Goal: Information Seeking & Learning: Learn about a topic

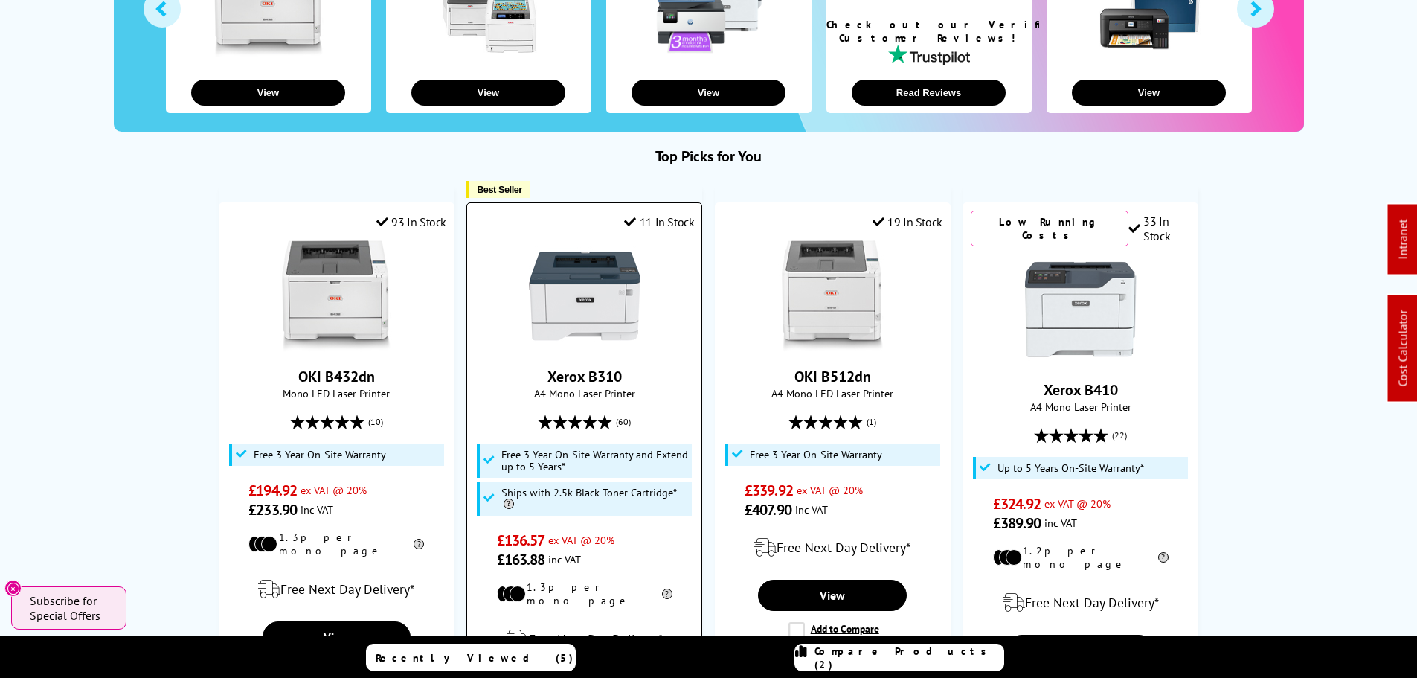
scroll to position [446, 0]
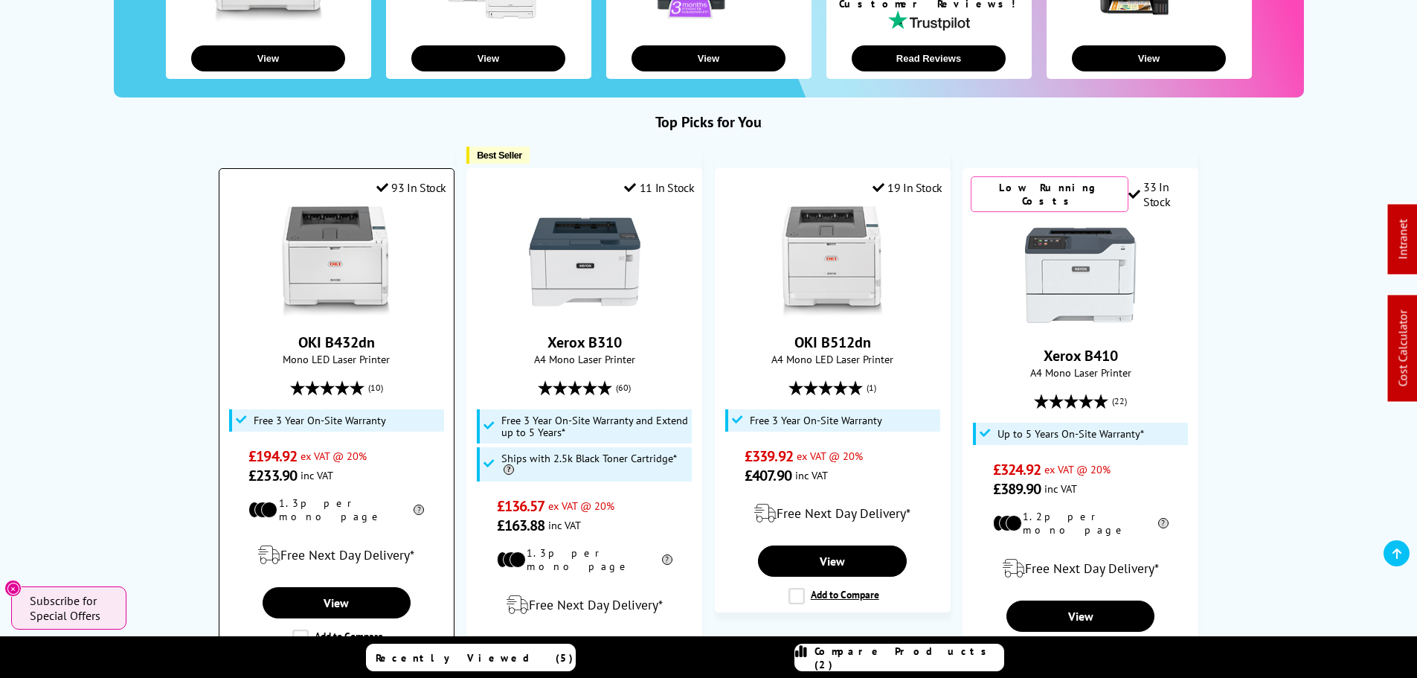
click at [312, 255] on img at bounding box center [336, 262] width 112 height 112
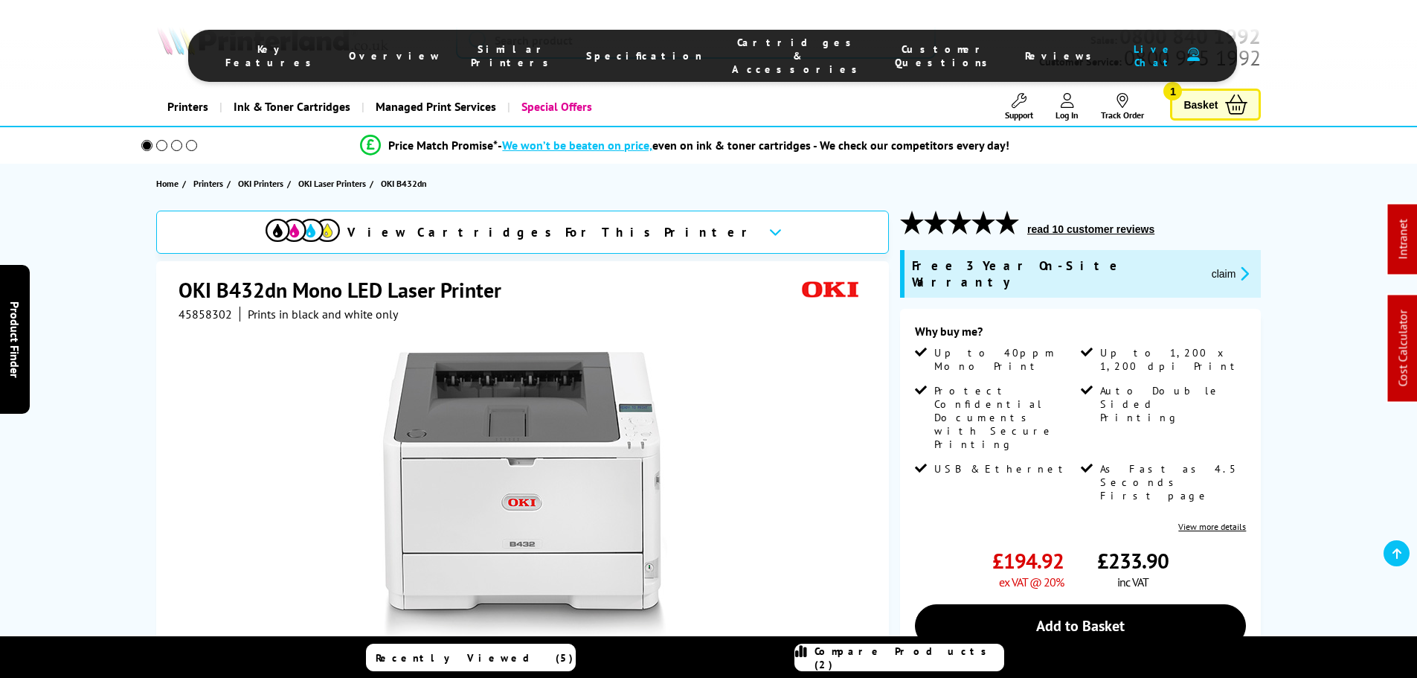
click at [762, 52] on span "Cartridges & Accessories" at bounding box center [798, 56] width 133 height 40
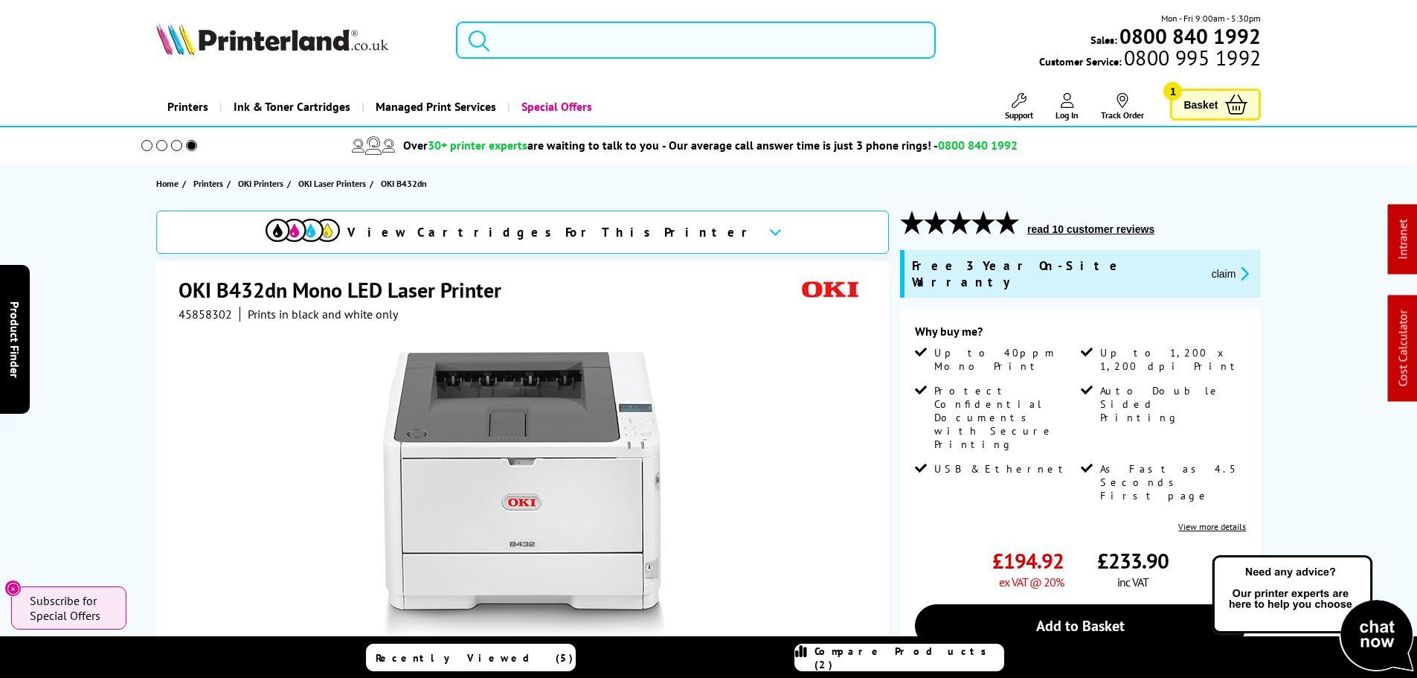
click at [576, 25] on input "search" at bounding box center [696, 40] width 480 height 37
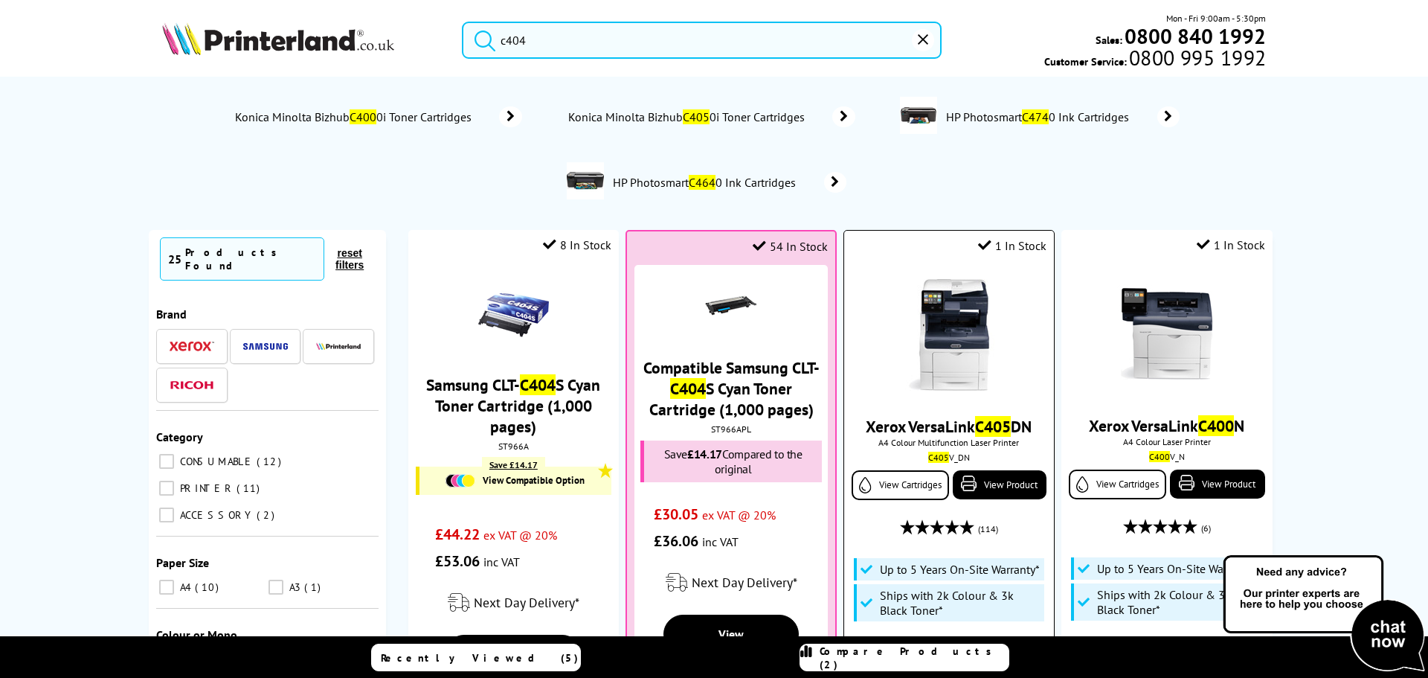
type input "c404"
click at [948, 340] on img at bounding box center [949, 335] width 112 height 112
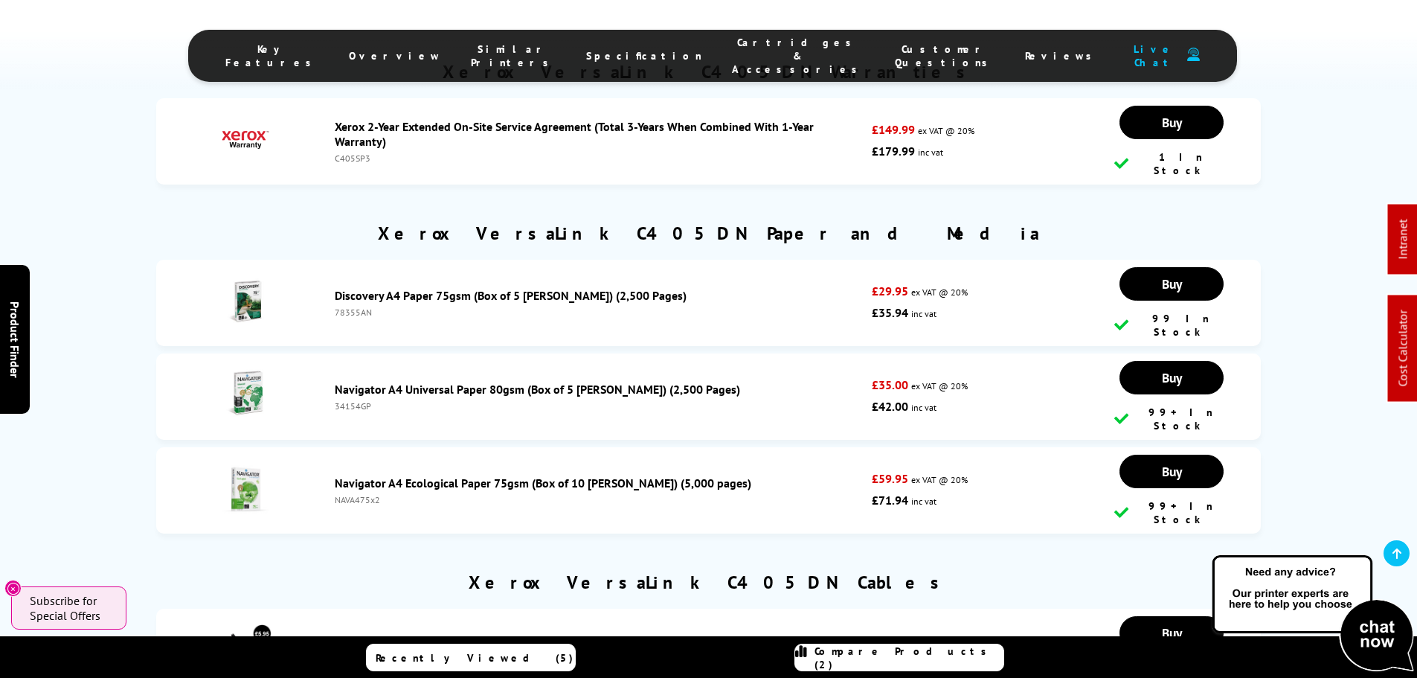
scroll to position [7941, 0]
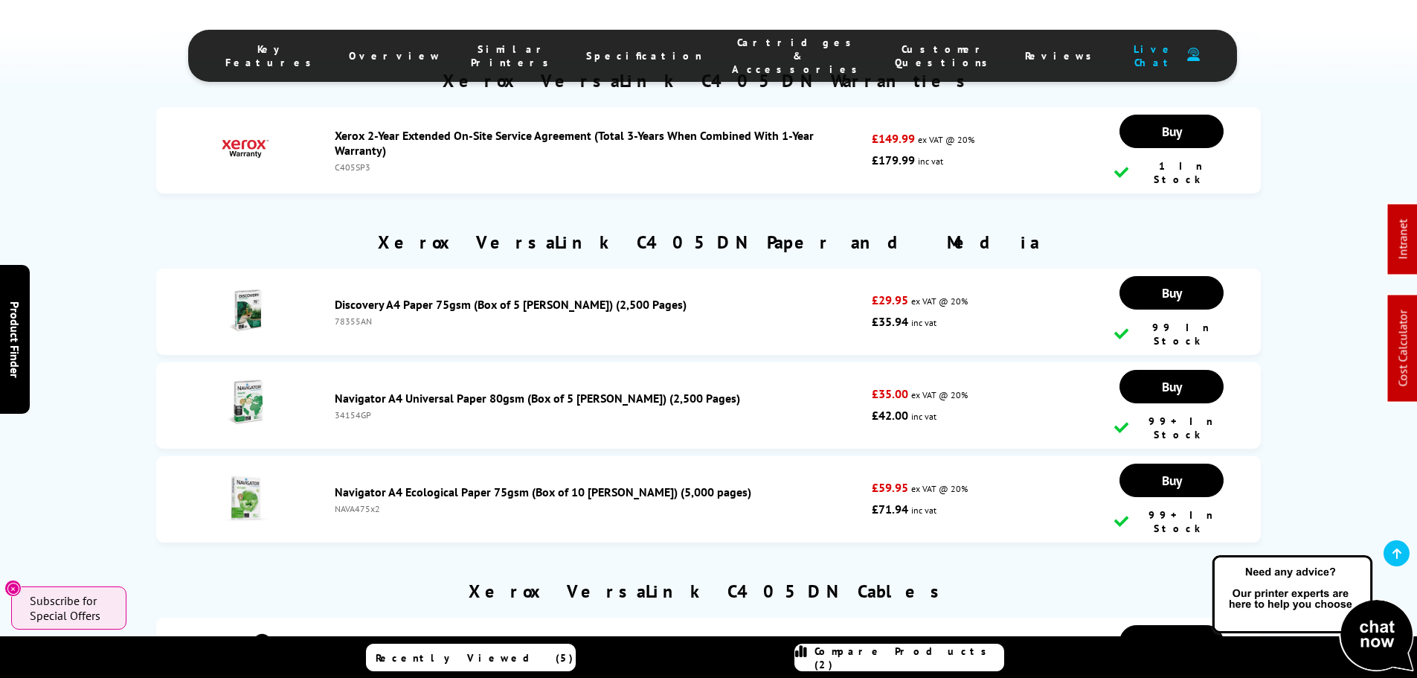
click at [367, 315] on div "78355AN" at bounding box center [600, 320] width 530 height 11
click at [355, 315] on div "78355AN" at bounding box center [600, 320] width 530 height 11
copy div "78355AN"
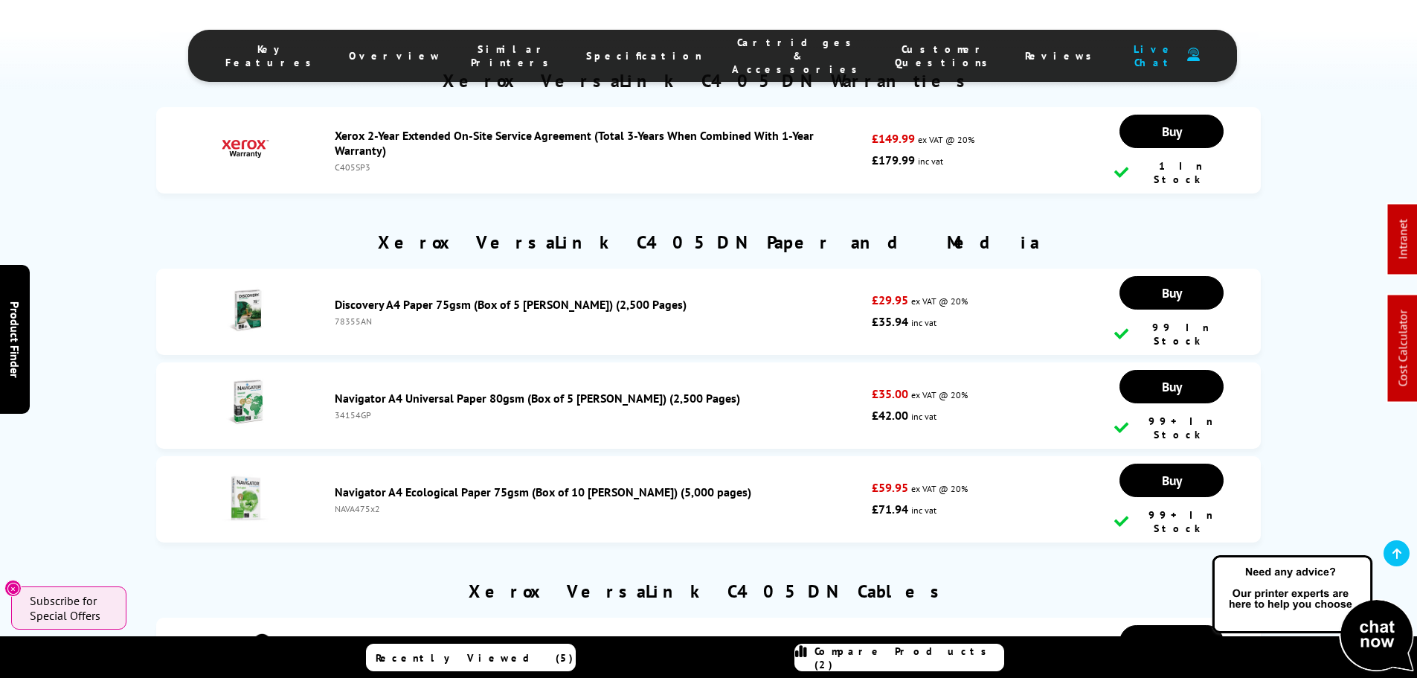
click at [346, 409] on div "34154GP" at bounding box center [600, 414] width 530 height 11
copy div "34154GP"
click at [352, 503] on div "NAVA475x2" at bounding box center [600, 508] width 530 height 11
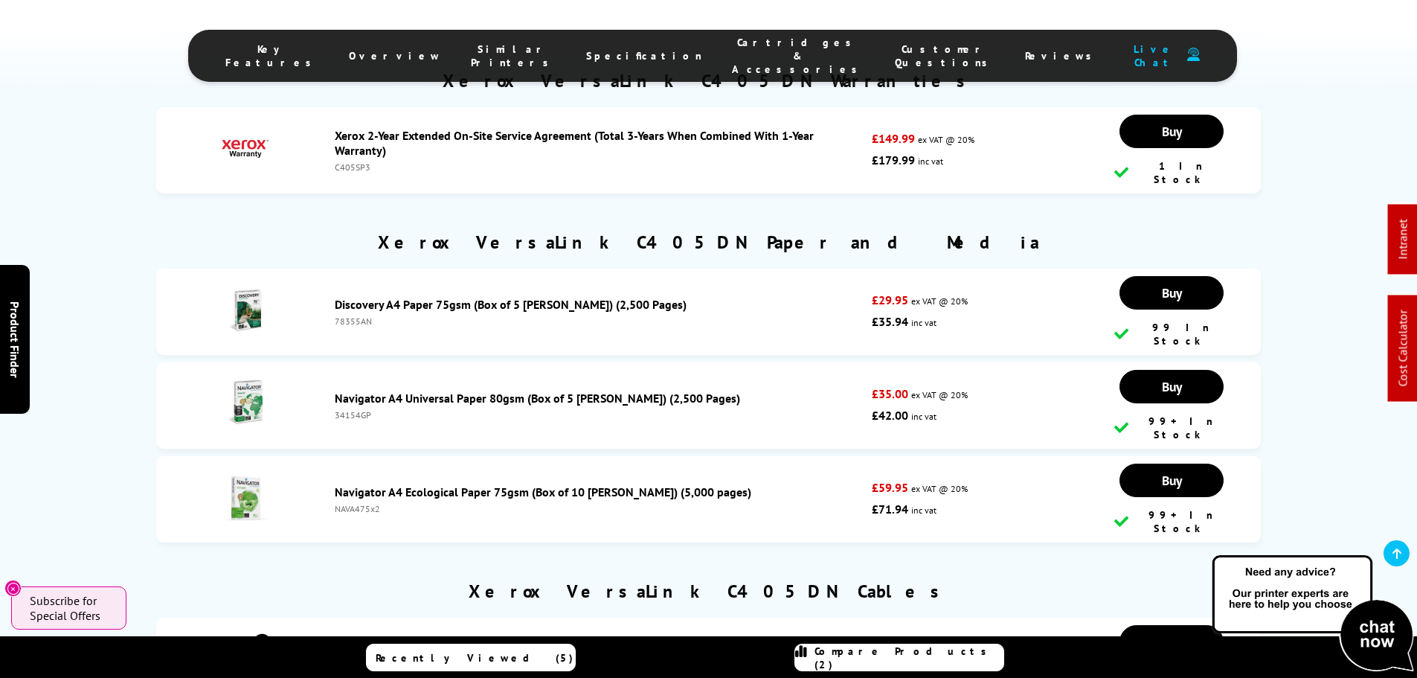
copy div "NAVA475x2"
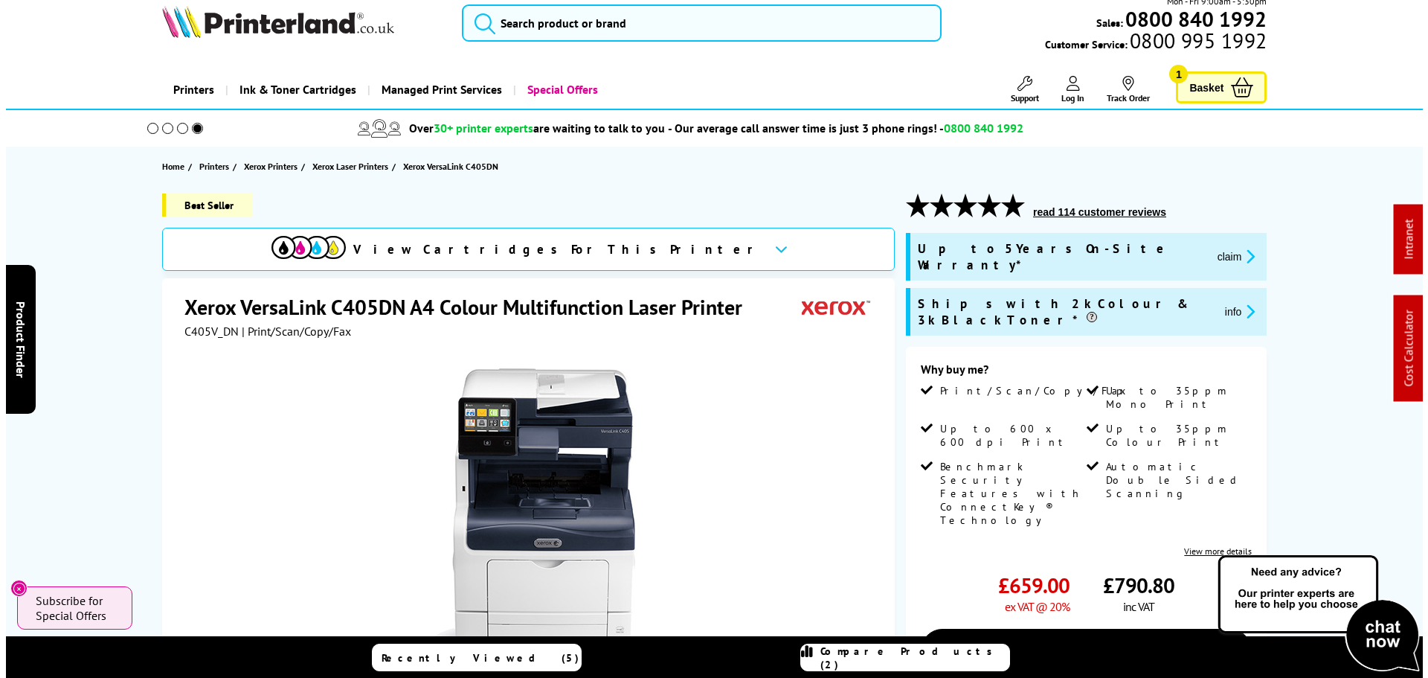
scroll to position [0, 0]
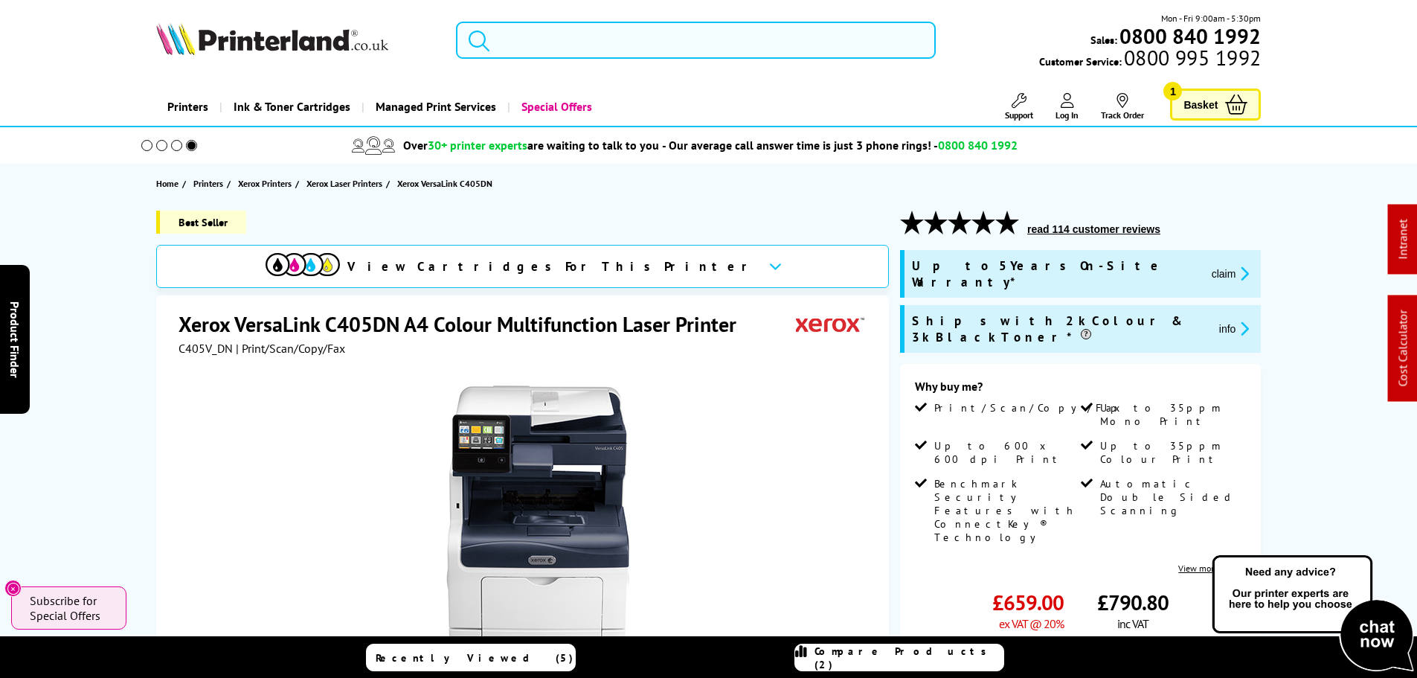
click at [498, 42] on form at bounding box center [696, 40] width 480 height 37
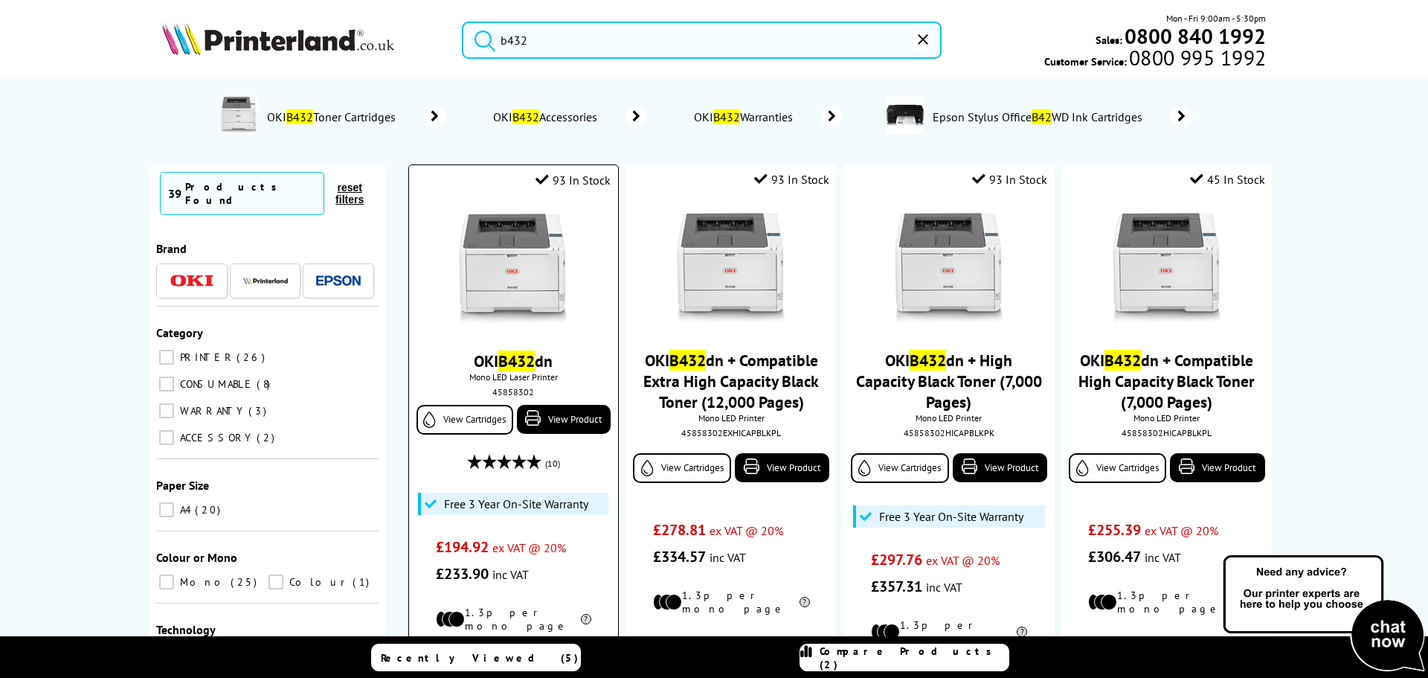
type input "b432"
click at [496, 257] on img at bounding box center [513, 269] width 112 height 112
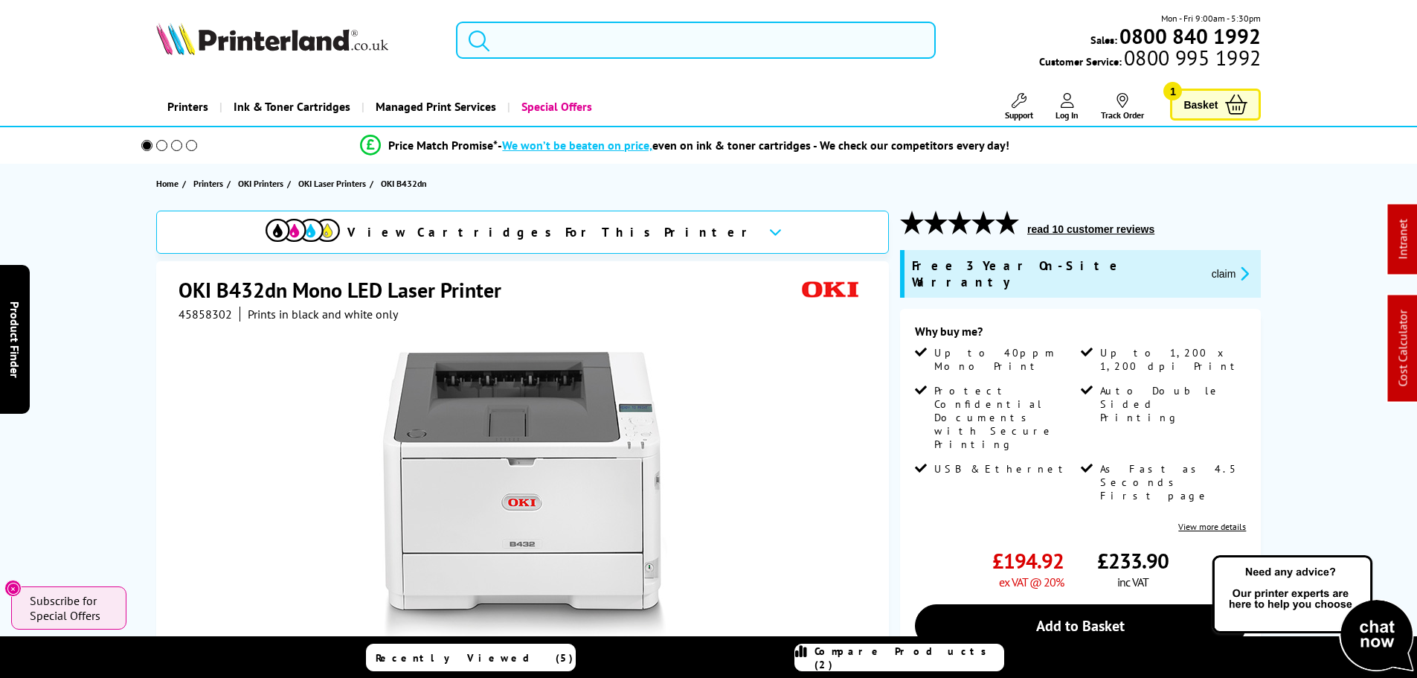
click at [576, 44] on input "search" at bounding box center [696, 40] width 480 height 37
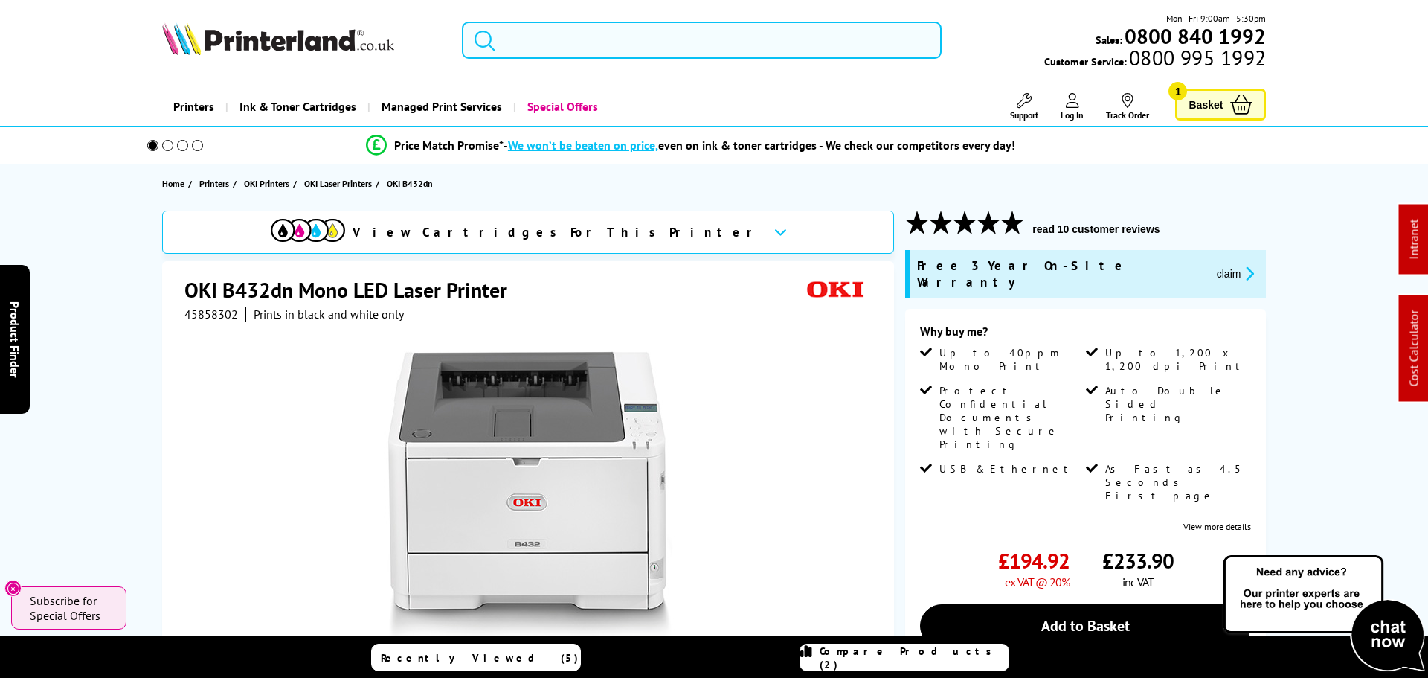
paste input "P2040dn"
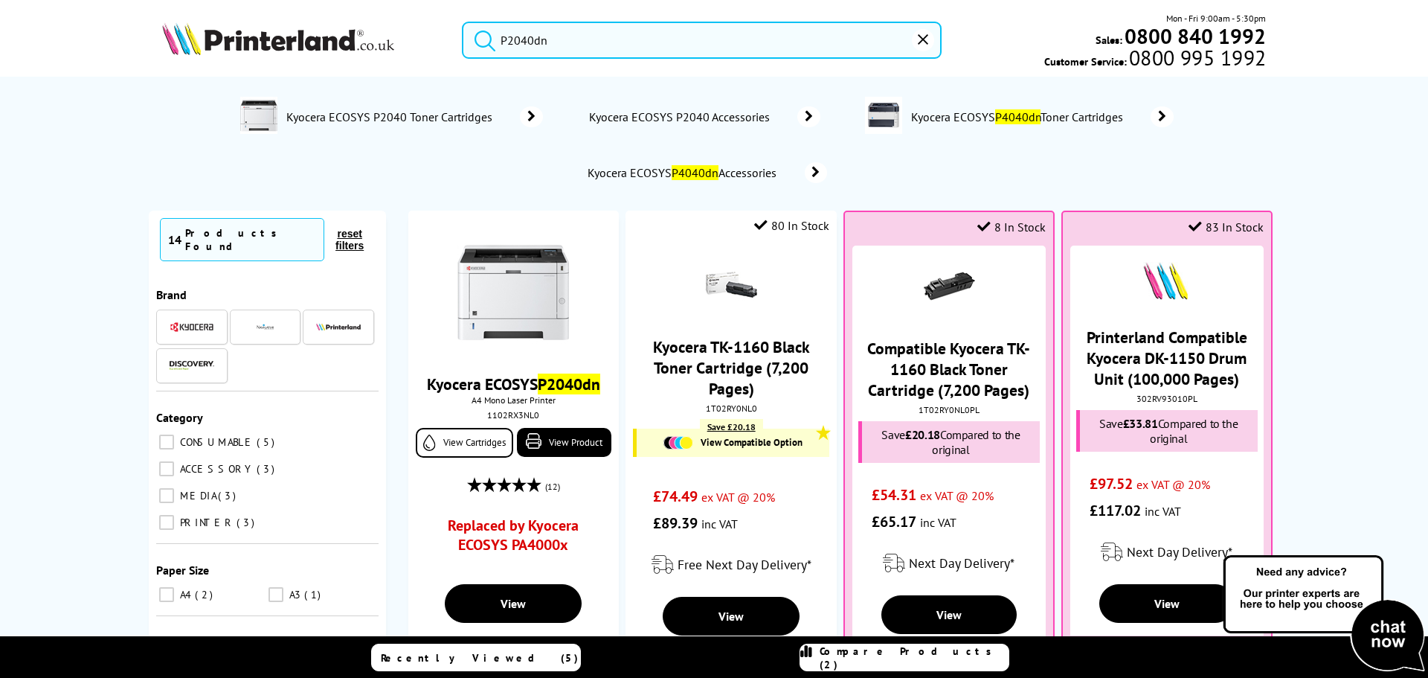
drag, startPoint x: 658, startPoint y: 43, endPoint x: 370, endPoint y: 44, distance: 287.1
click at [318, 29] on div "P2040dn Mon - Fri 9:00am - 5:30pm Sales: 0800 840 1992 Customer Service: 0800 9…" at bounding box center [714, 43] width 1190 height 65
paste input "w"
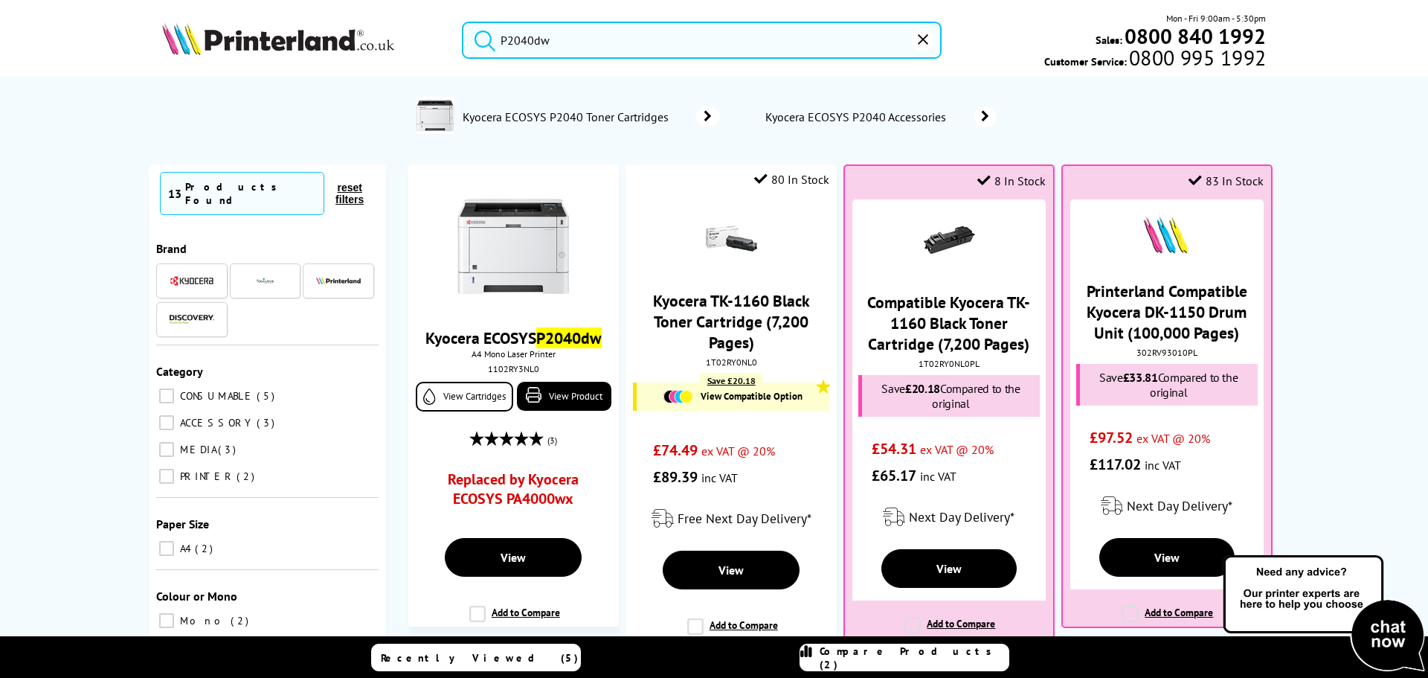
drag, startPoint x: 525, startPoint y: 35, endPoint x: 384, endPoint y: 25, distance: 141.7
click at [294, 17] on div "P2040dw Mon - Fri 9:00am - 5:30pm Sales: 0800 840 1992 Customer Service: 0800 9…" at bounding box center [714, 43] width 1190 height 65
paste input "M2040dn"
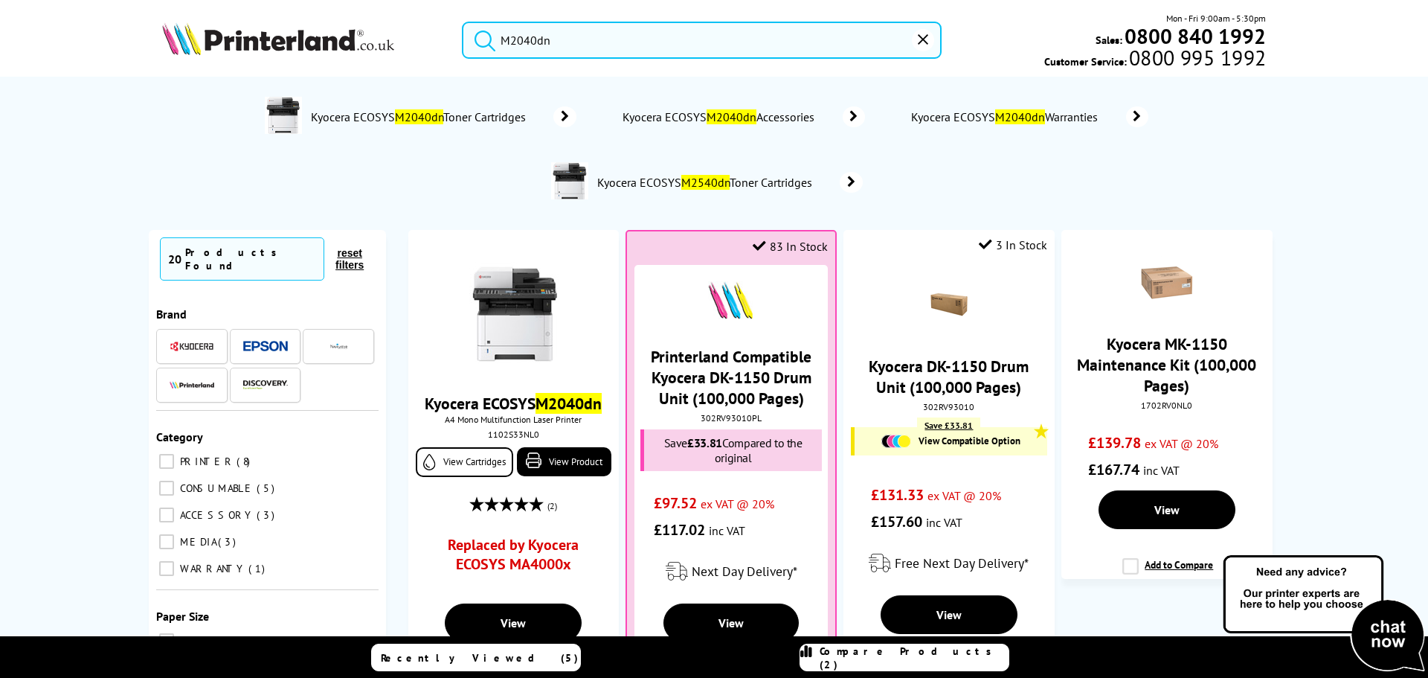
click at [206, 6] on header "M2040dn Mon - Fri 9:00am - 5:30pm Sales: 0800 840 1992 Customer Service: 0800 9…" at bounding box center [714, 63] width 1428 height 127
paste input "5"
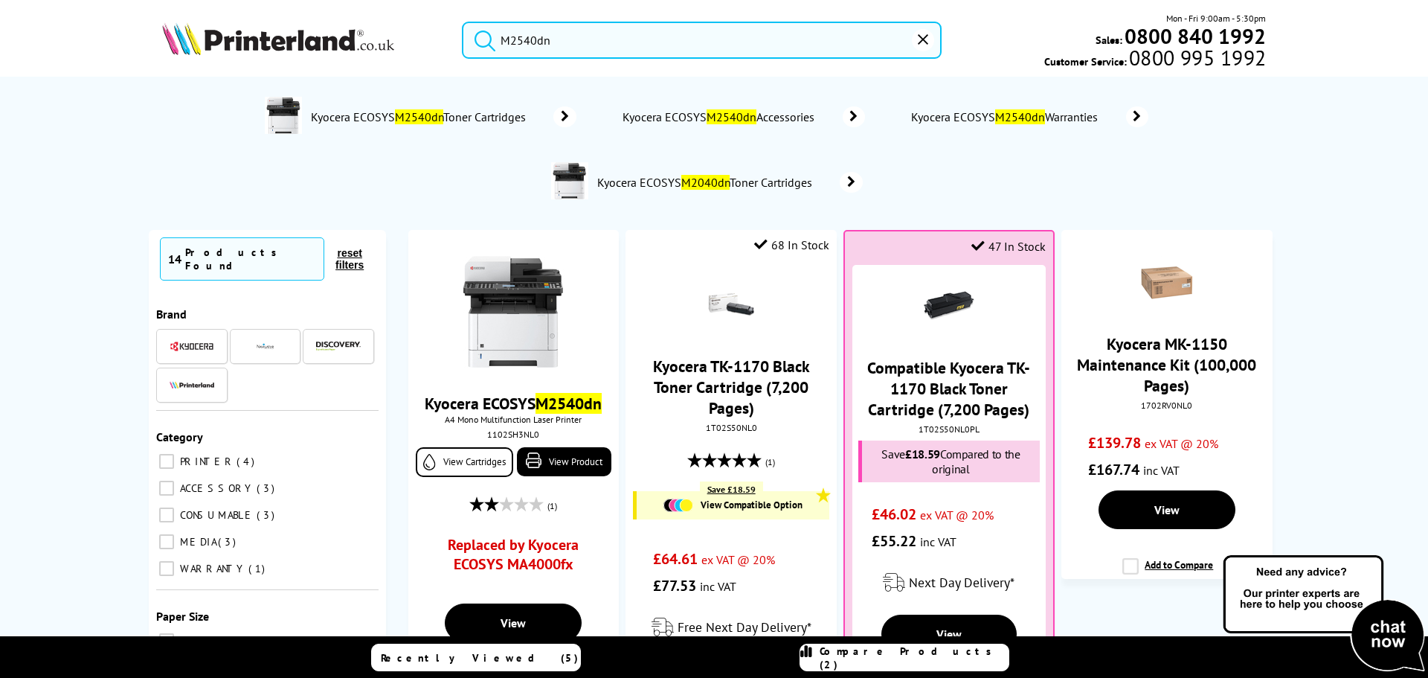
drag, startPoint x: 443, startPoint y: 22, endPoint x: 258, endPoint y: 19, distance: 184.5
click at [312, 22] on div "M2540dn Mon - Fri 9:00am - 5:30pm Sales: 0800 840 1992 Customer Service: 0800 9…" at bounding box center [714, 43] width 1190 height 65
paste input "640idw"
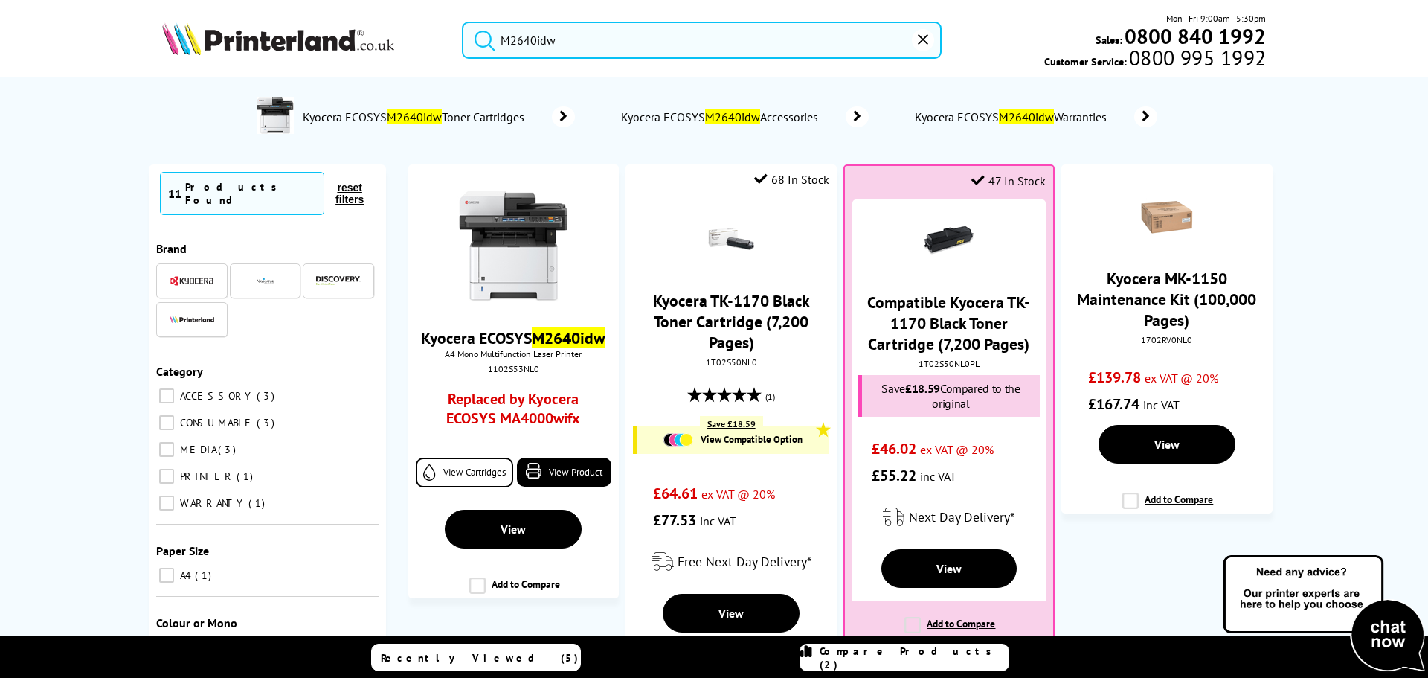
paste input "P2235dn"
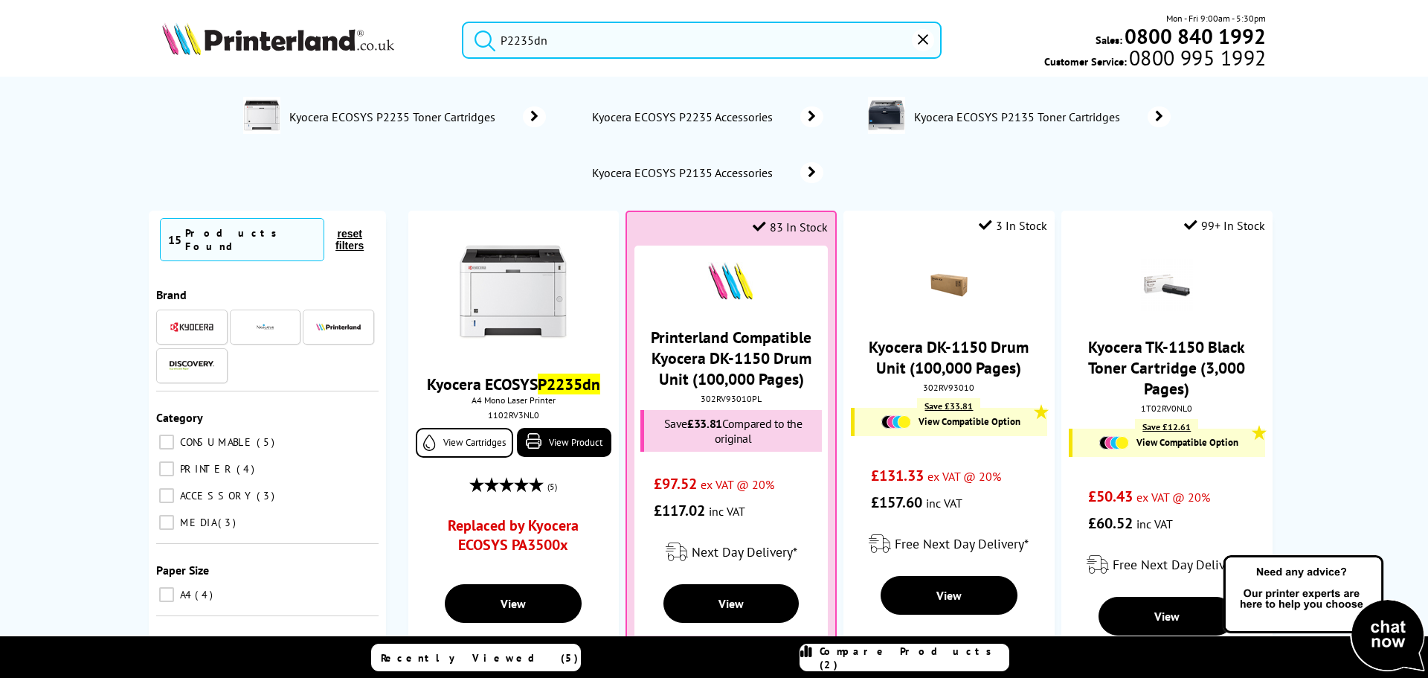
drag, startPoint x: 640, startPoint y: 42, endPoint x: 341, endPoint y: 37, distance: 299.1
click at [245, 27] on div "P2235dn Mon - Fri 9:00am - 5:30pm Sales: 0800 840 1992 Customer Service: 0800 9…" at bounding box center [714, 43] width 1190 height 65
paste input "w"
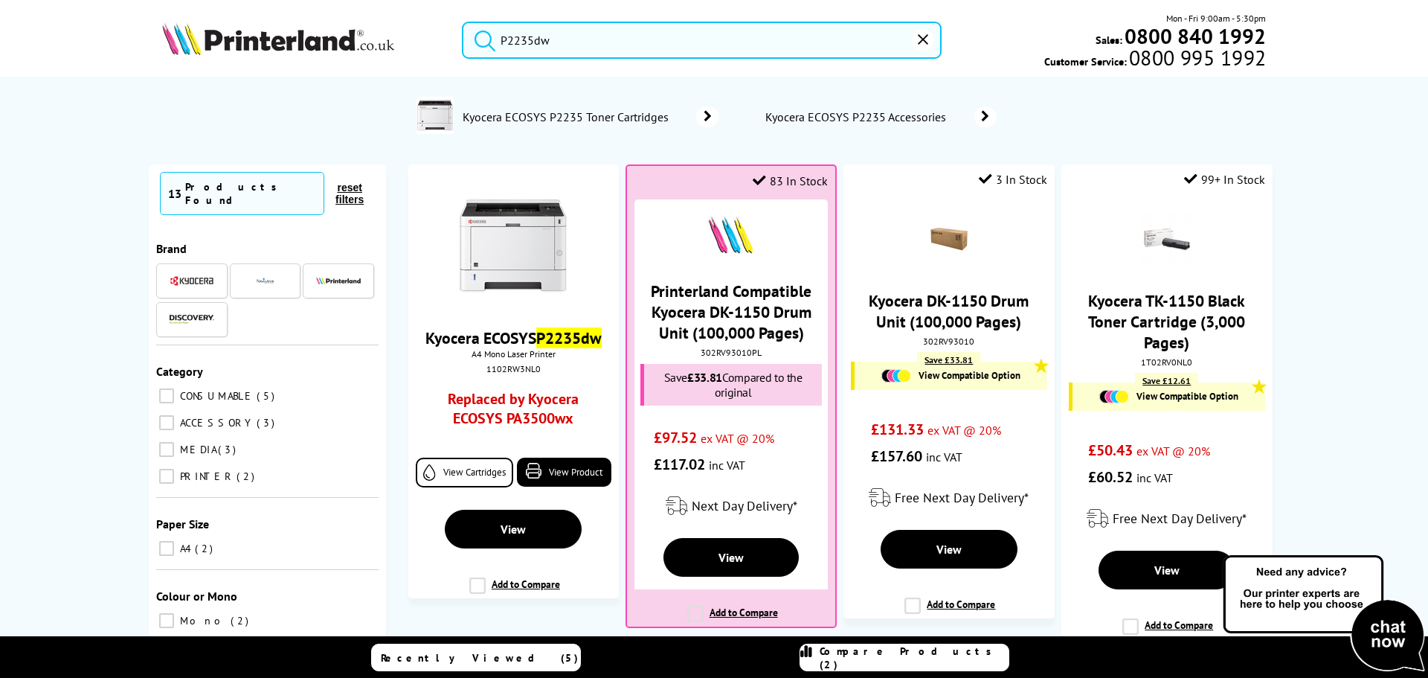
drag, startPoint x: 561, startPoint y: 16, endPoint x: 576, endPoint y: 36, distance: 26.0
click at [561, 16] on div "P2235dw Mon - Fri 9:00am - 5:30pm Sales: 0800 840 1992 Customer Service: 0800 9…" at bounding box center [714, 43] width 1190 height 65
drag, startPoint x: 576, startPoint y: 36, endPoint x: 235, endPoint y: 7, distance: 342.7
click at [259, 7] on header "P2235dw Mon - Fri 9:00am - 5:30pm Sales: 0800 840 1992 Customer Service: 0800 9…" at bounding box center [714, 63] width 1428 height 127
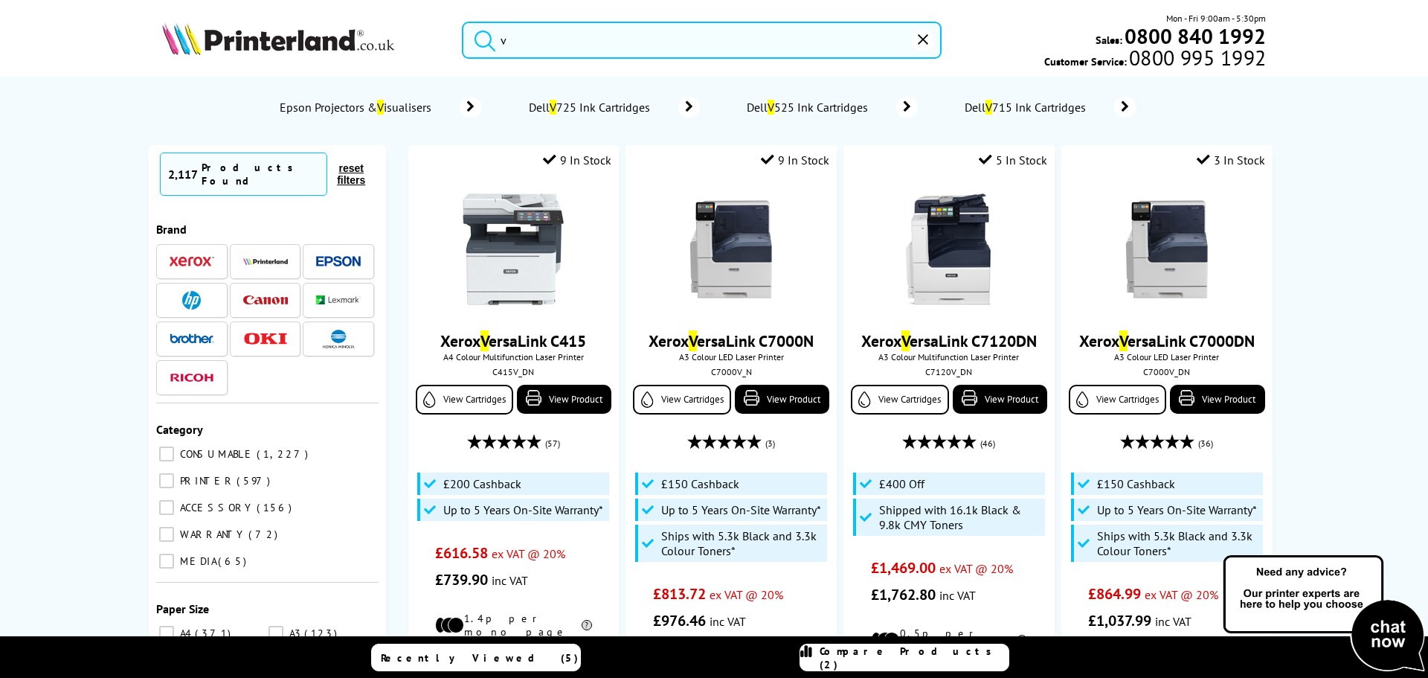
drag, startPoint x: 582, startPoint y: 36, endPoint x: 695, endPoint y: 68, distance: 116.8
click at [389, 36] on div "v Mon - Fri 9:00am - 5:30pm Sales: 0800 840 1992 Customer Service: 0800 995 1992" at bounding box center [714, 43] width 1190 height 65
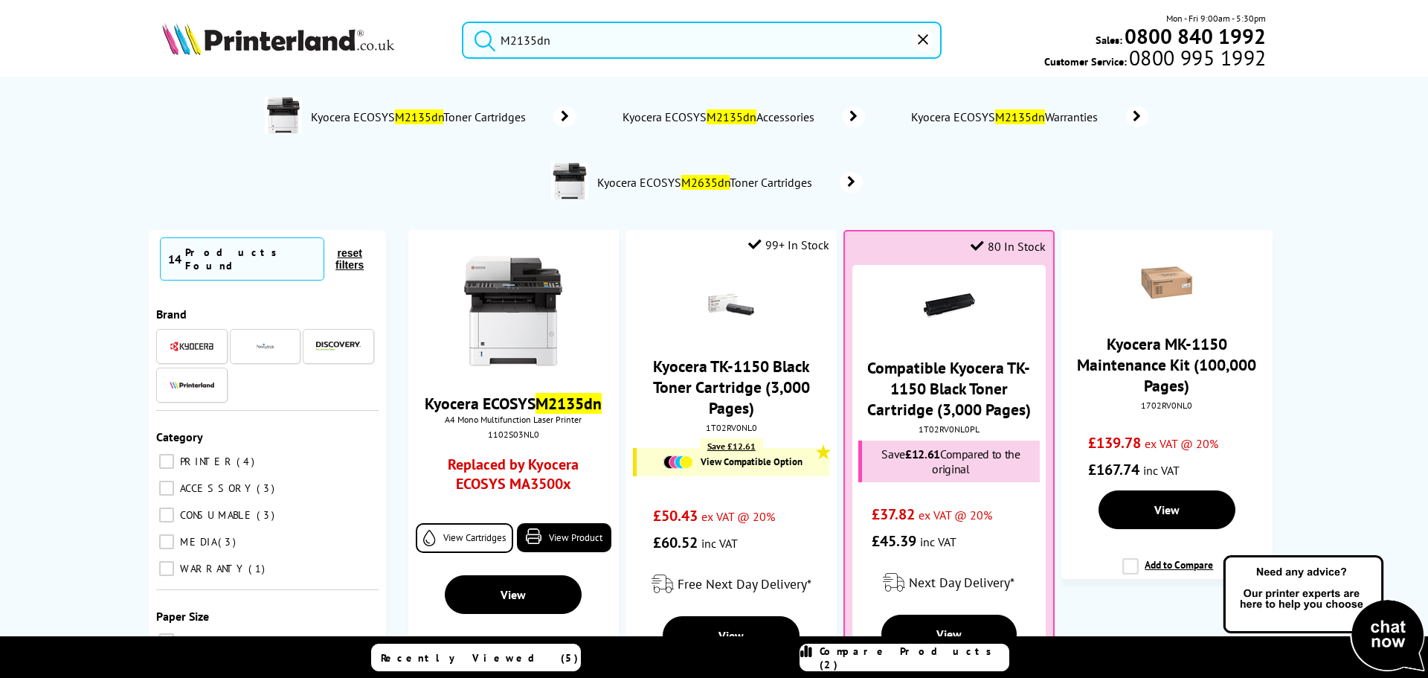
drag, startPoint x: 646, startPoint y: 42, endPoint x: 401, endPoint y: 45, distance: 245.5
click at [402, 40] on div "M2135dn Mon - Fri 9:00am - 5:30pm Sales: 0800 840 1992 Customer Service: 0800 9…" at bounding box center [714, 43] width 1190 height 65
paste input "6"
drag, startPoint x: 646, startPoint y: 47, endPoint x: 344, endPoint y: 28, distance: 303.3
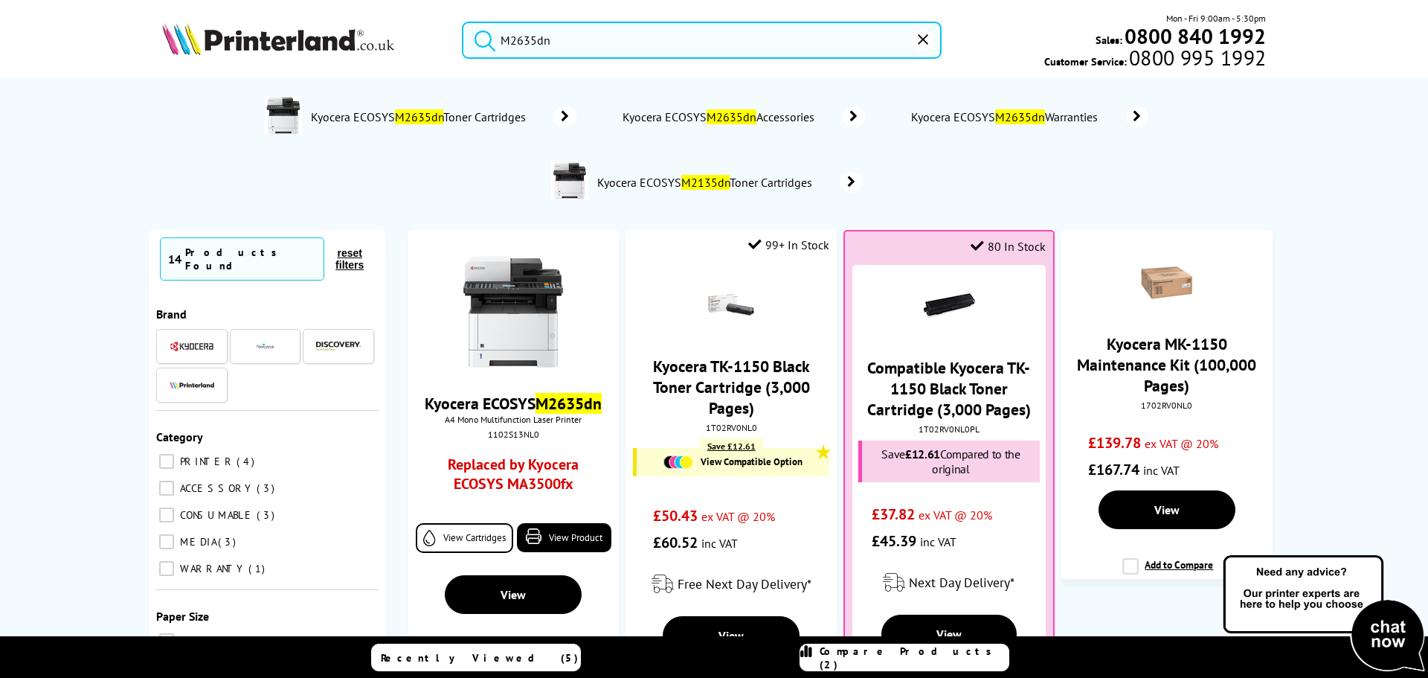
paste input "735dw"
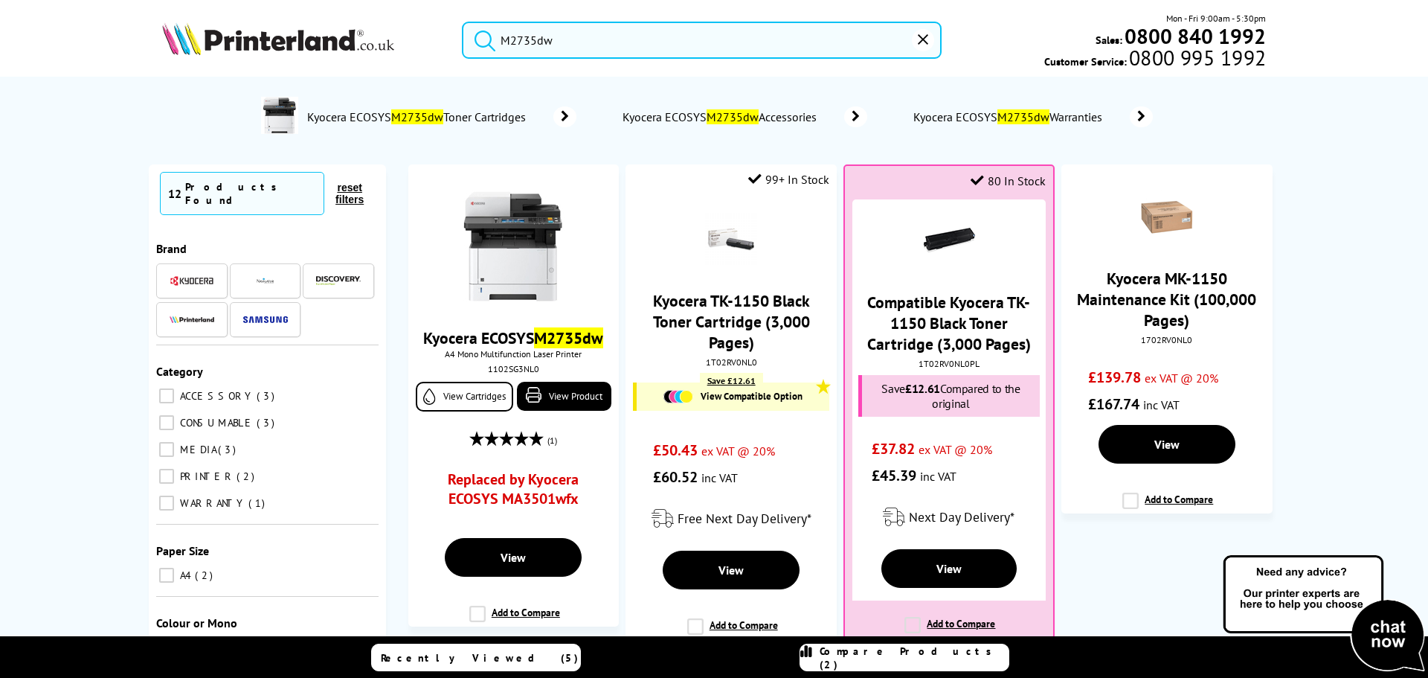
type input "M2735dw"
click at [205, 45] on img at bounding box center [278, 38] width 232 height 33
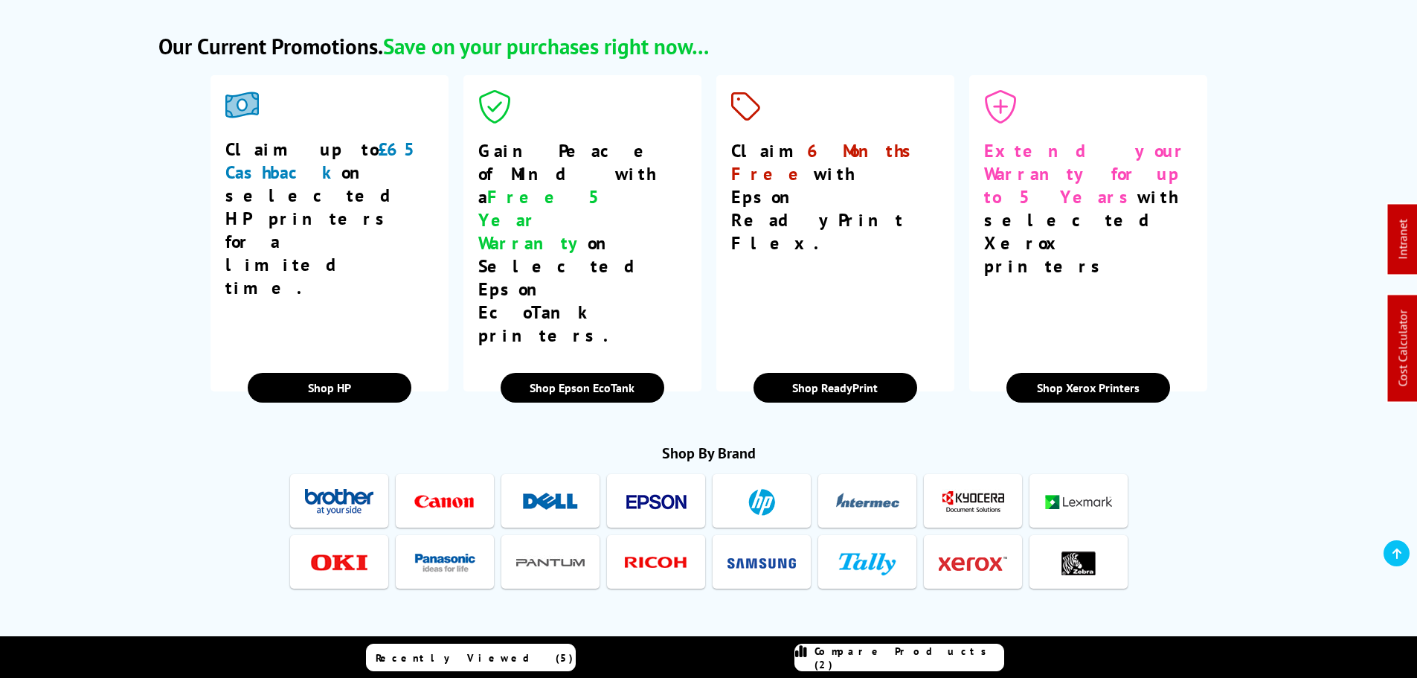
scroll to position [2678, 0]
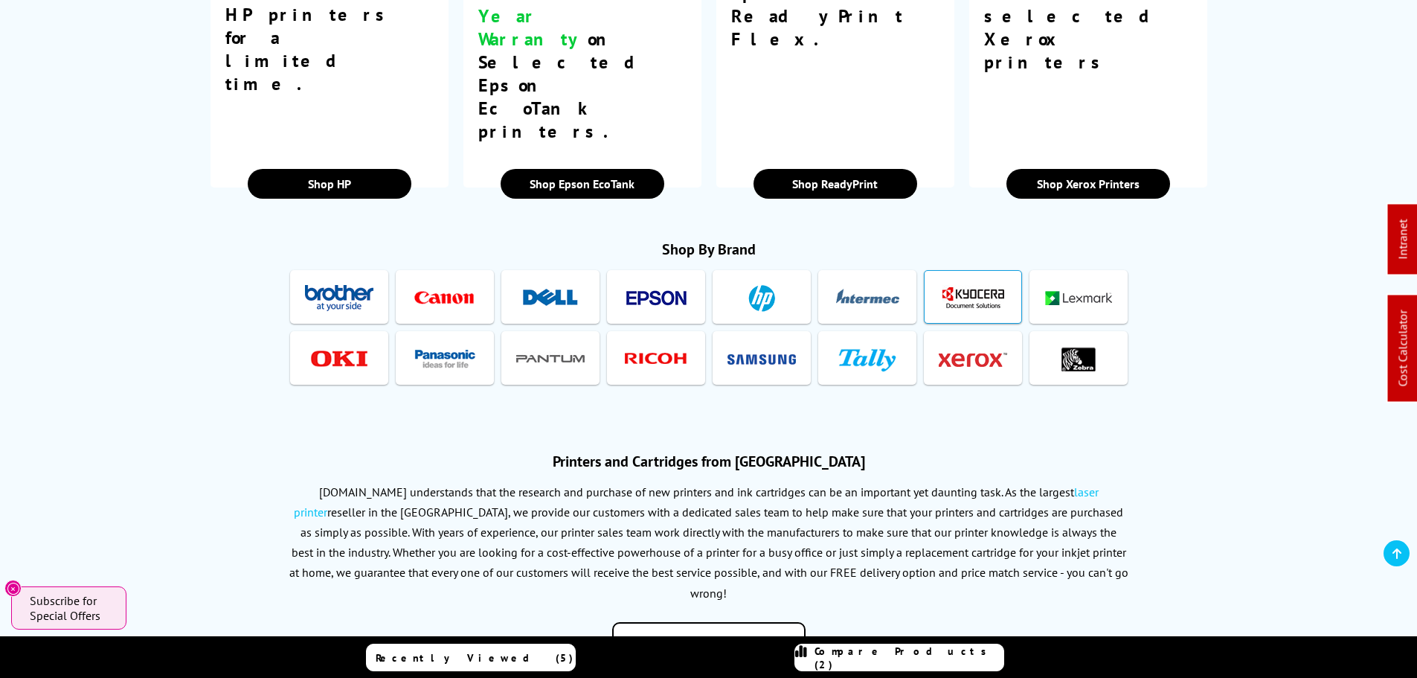
click at [949, 284] on img at bounding box center [973, 298] width 68 height 28
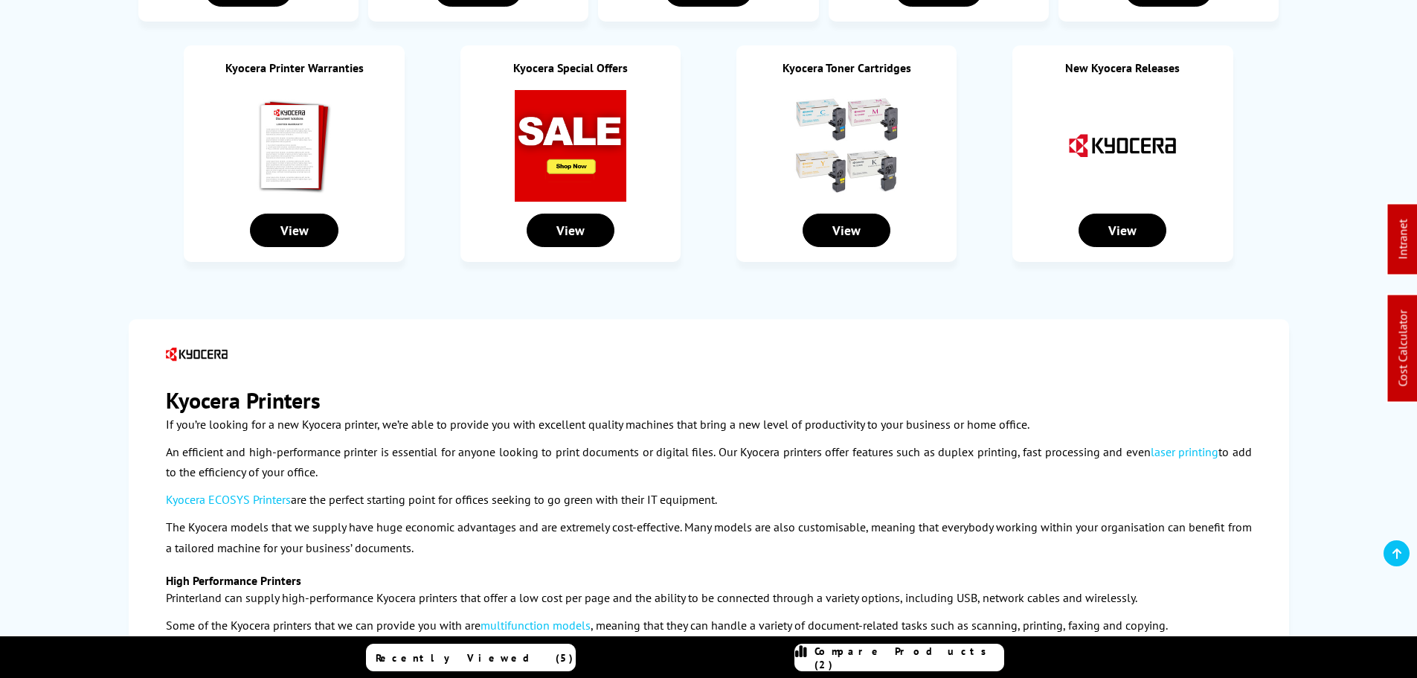
click at [298, 106] on img at bounding box center [295, 146] width 112 height 112
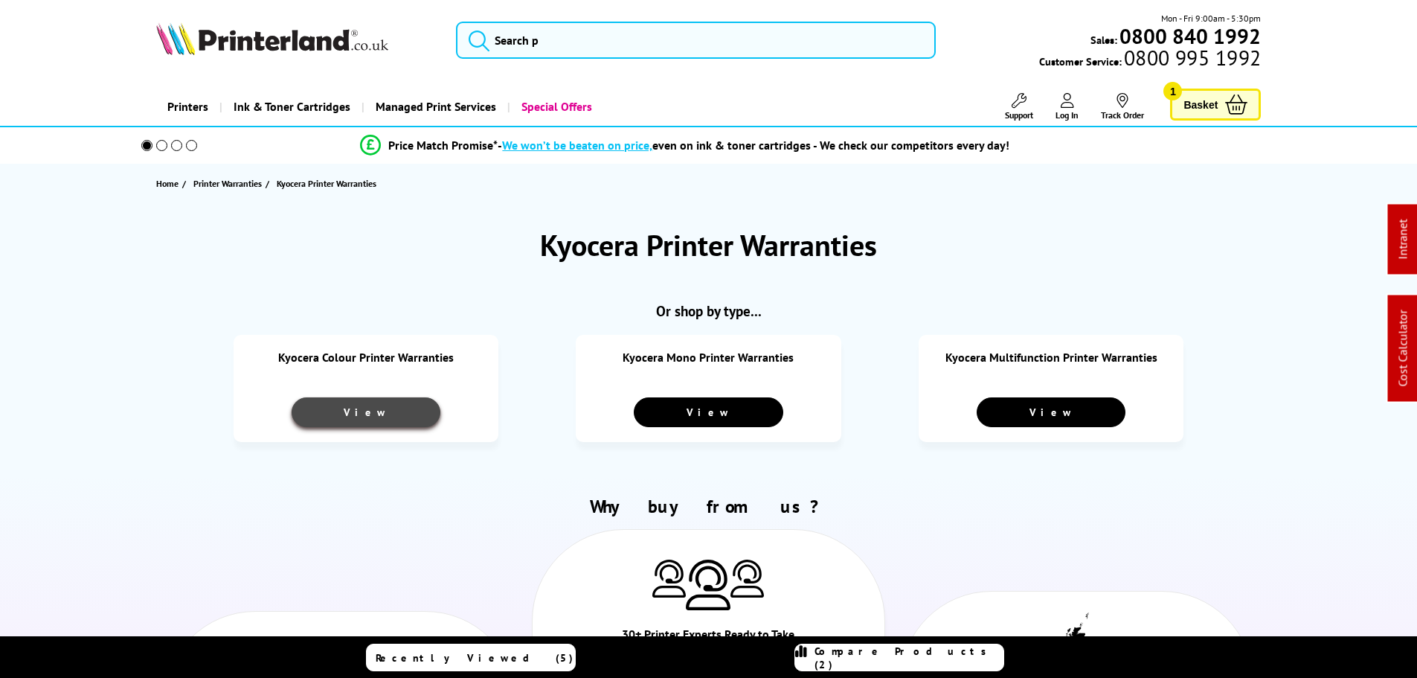
click at [378, 416] on link "View" at bounding box center [366, 412] width 149 height 30
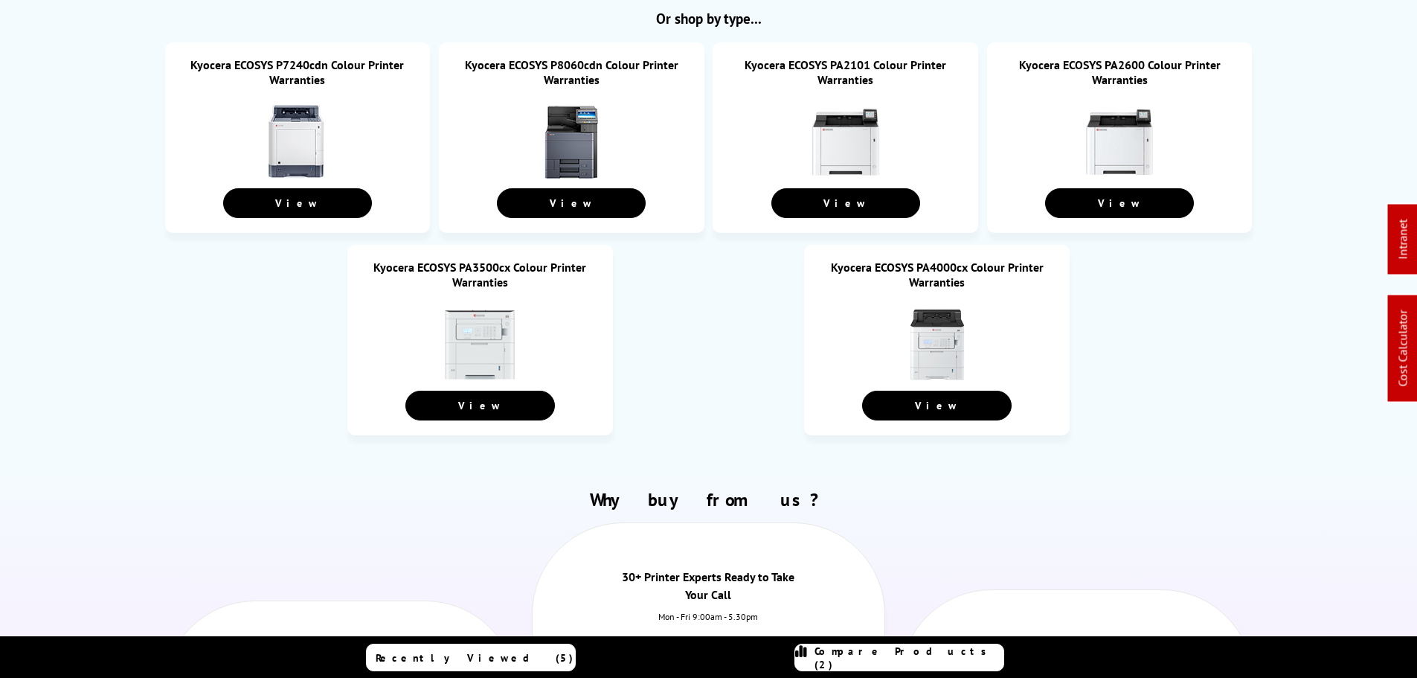
scroll to position [298, 0]
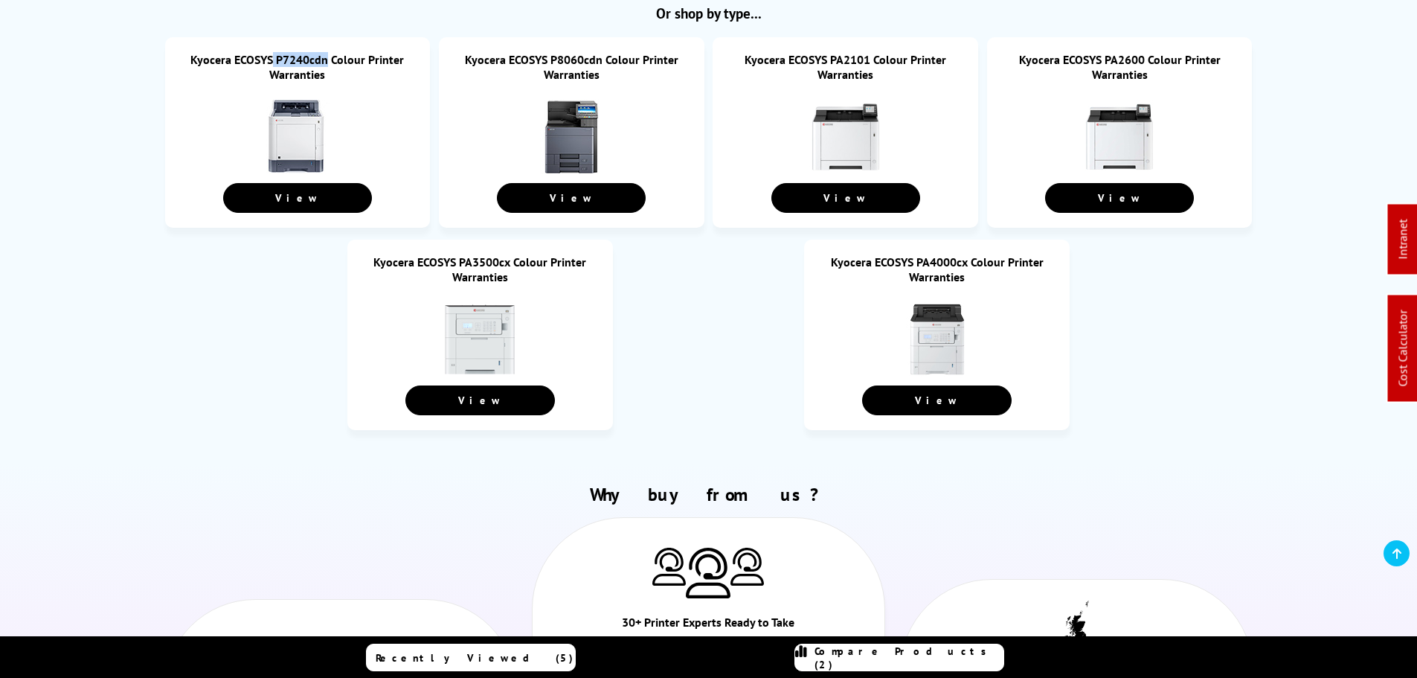
drag, startPoint x: 308, startPoint y: 51, endPoint x: 275, endPoint y: 54, distance: 32.9
click at [275, 54] on li "Kyocera ECOSYS P7240cdn Colour Printer Warranties View" at bounding box center [298, 132] width 266 height 190
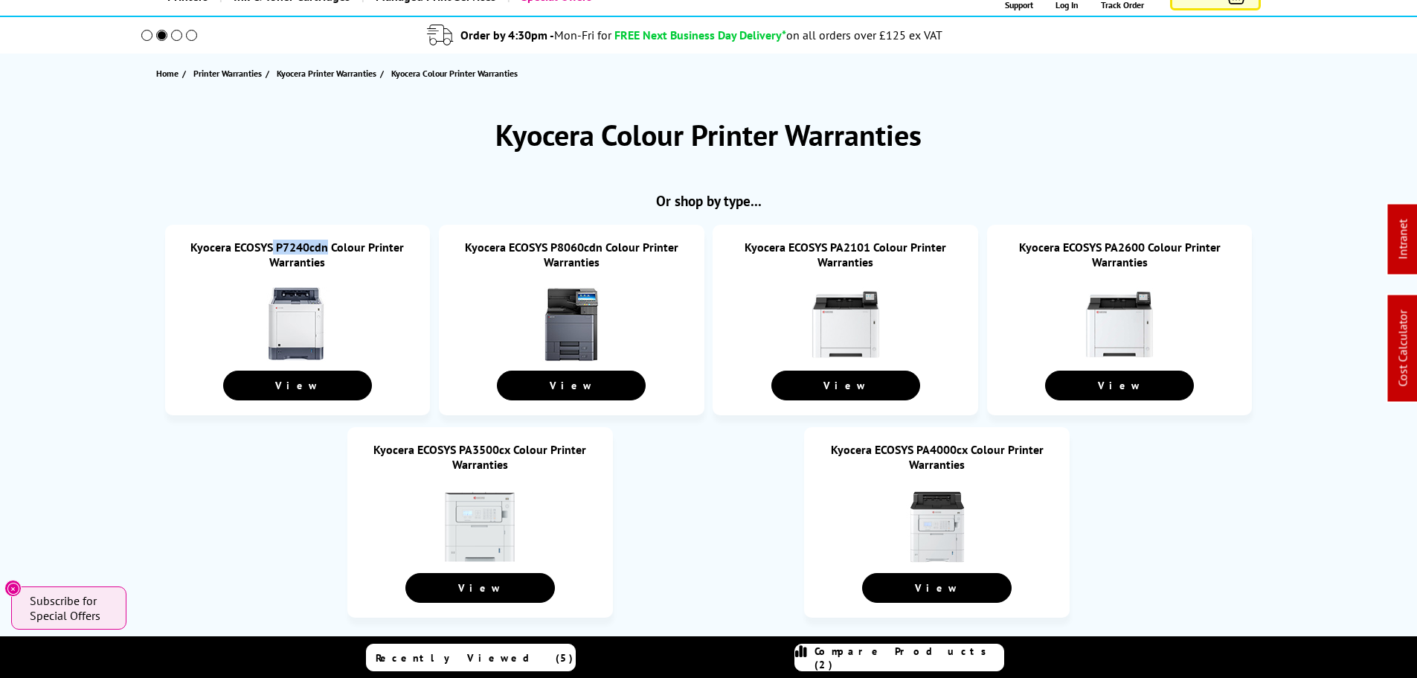
scroll to position [0, 0]
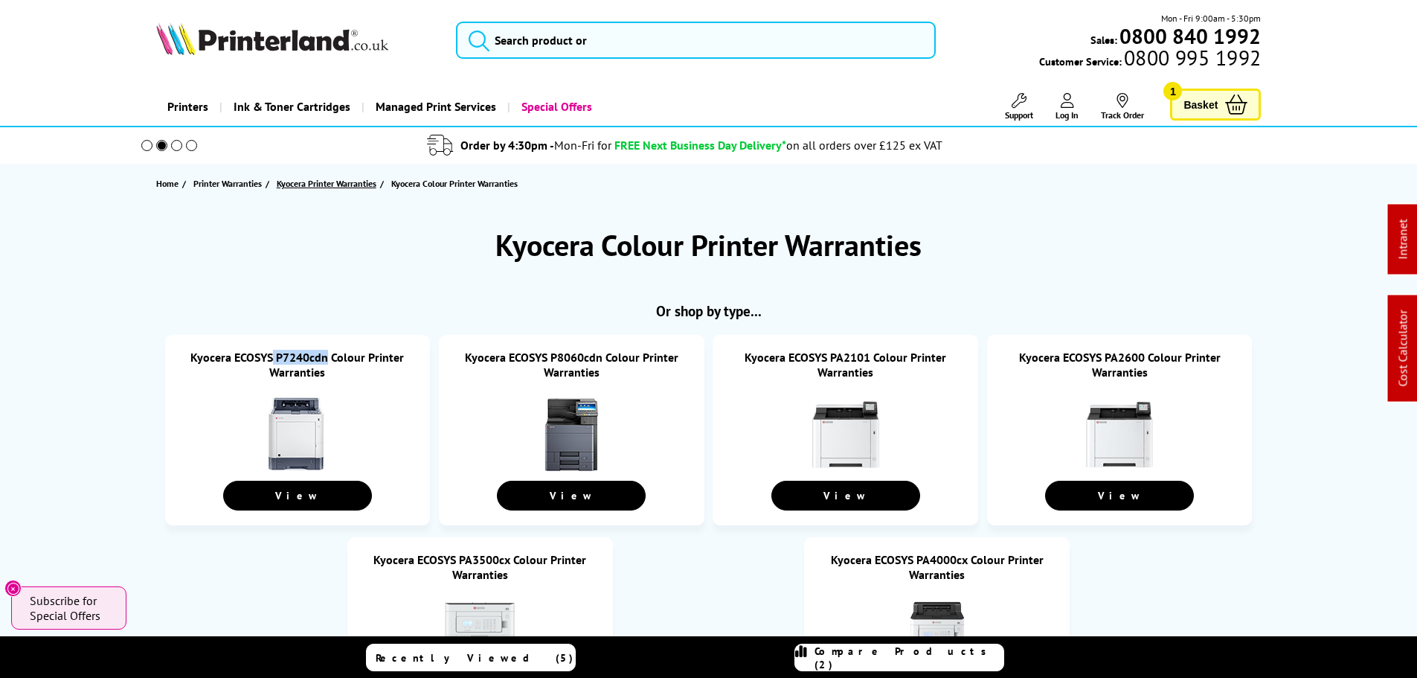
click at [327, 183] on span "Kyocera Printer Warranties" at bounding box center [327, 184] width 100 height 16
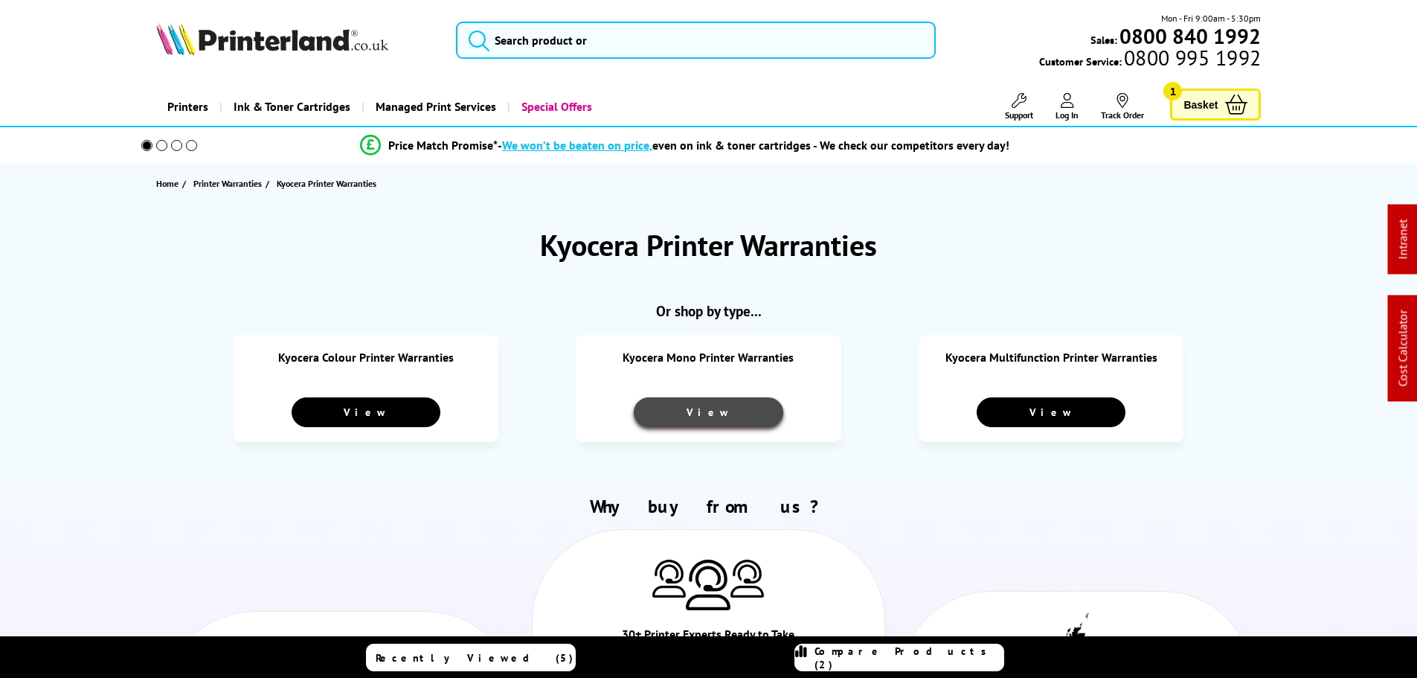
click at [701, 412] on link "View" at bounding box center [708, 412] width 149 height 30
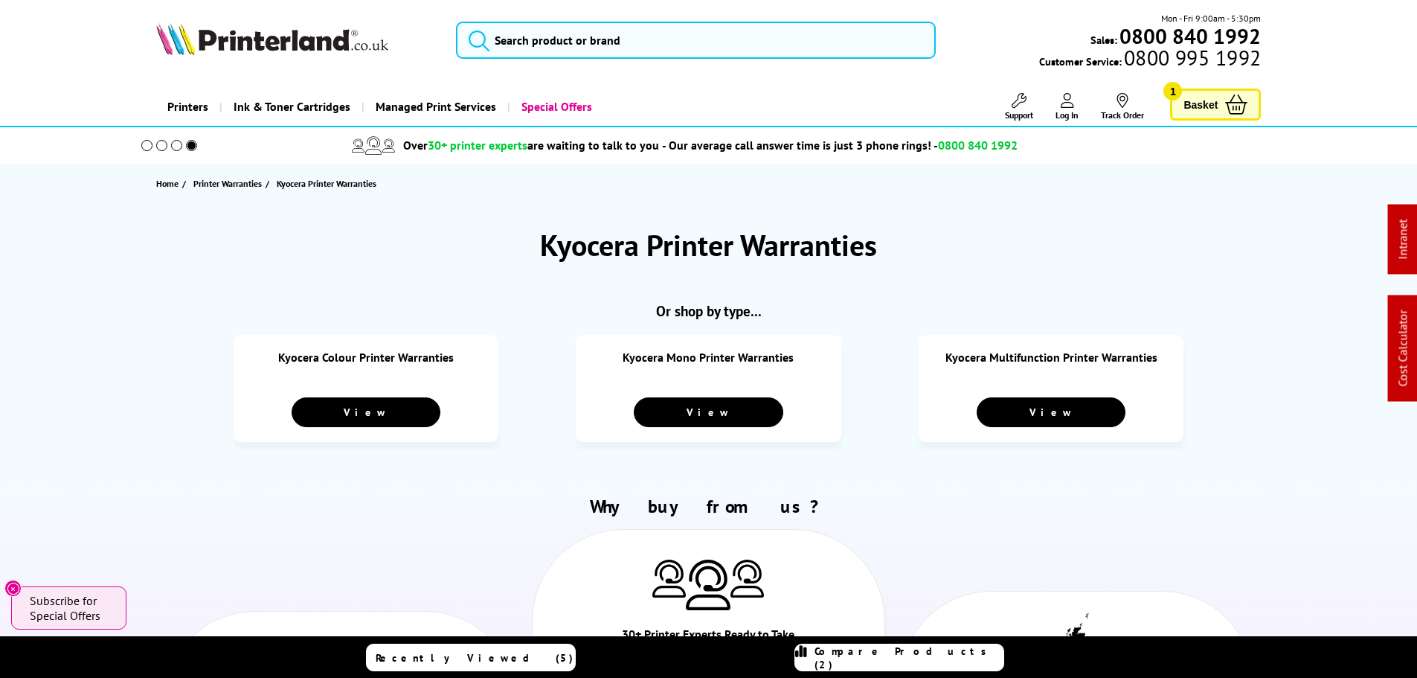
click at [1024, 362] on link "Kyocera Multifunction Printer Warranties" at bounding box center [1051, 357] width 212 height 15
click at [242, 184] on span "Printer Warranties" at bounding box center [227, 184] width 68 height 16
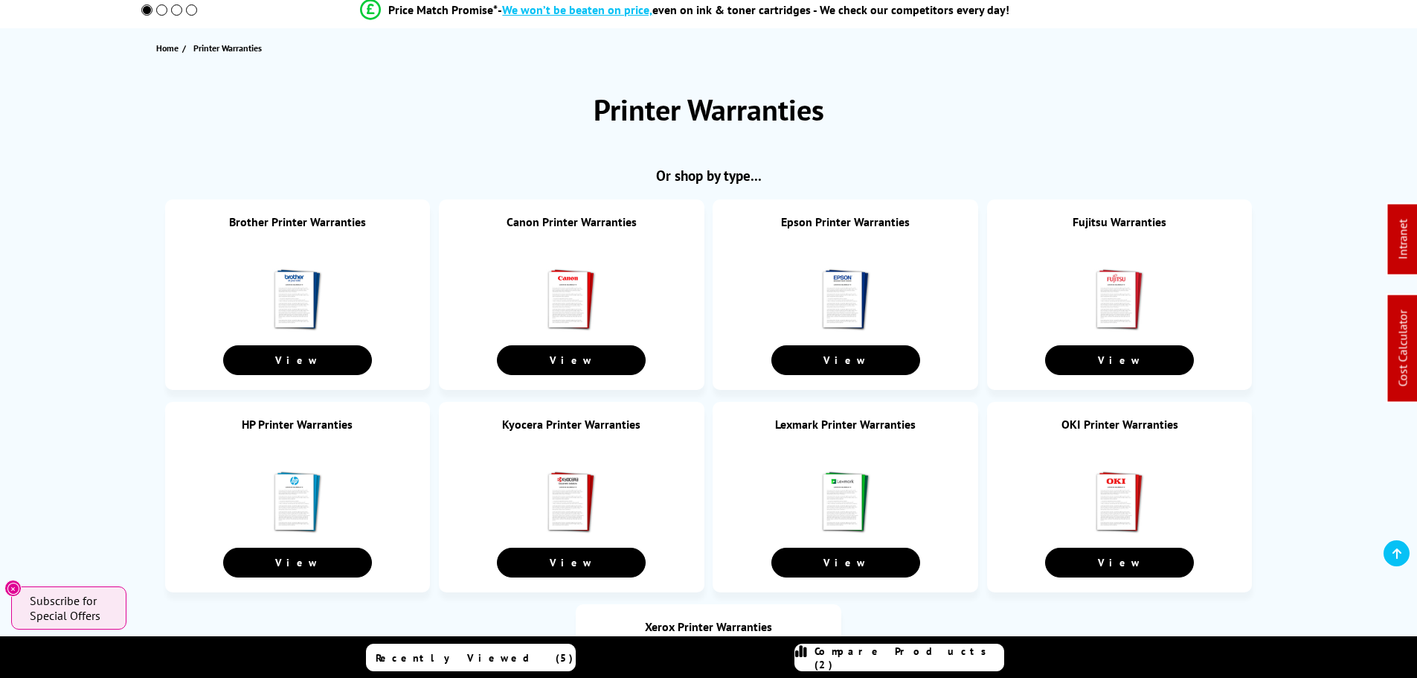
scroll to position [298, 0]
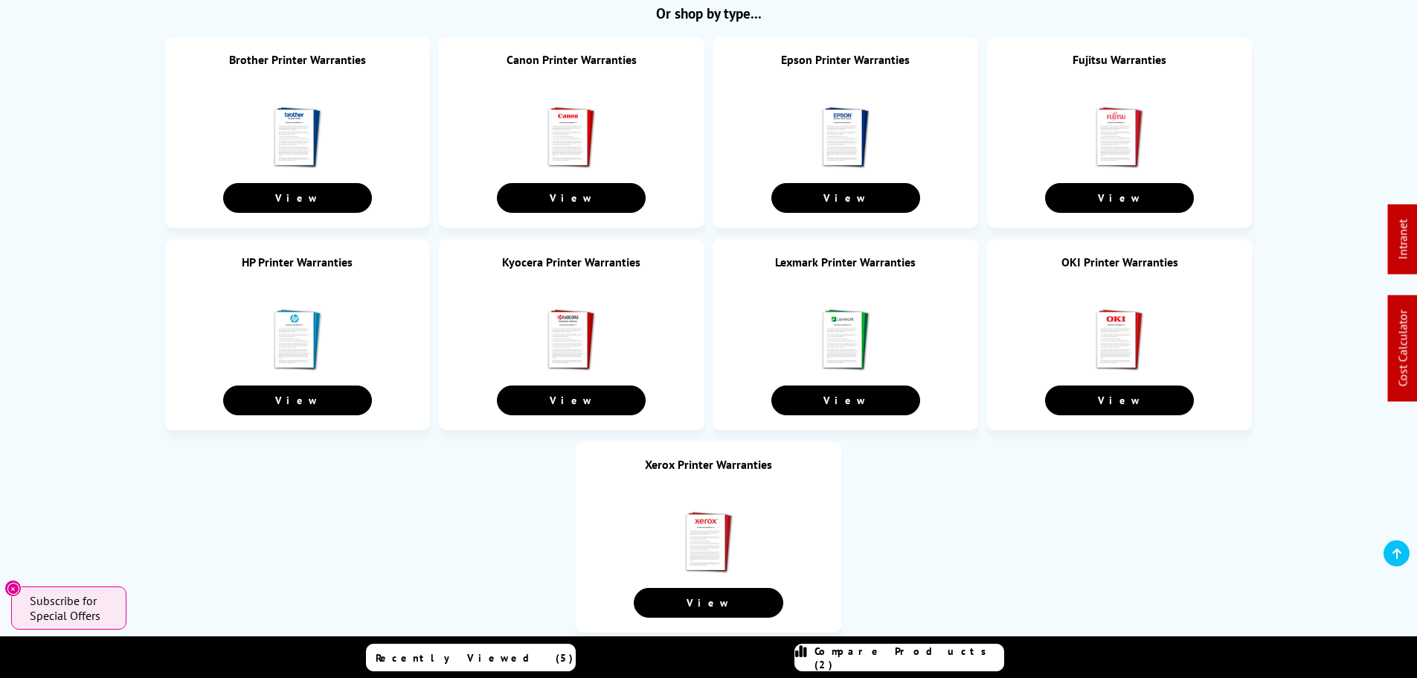
drag, startPoint x: 875, startPoint y: 267, endPoint x: 658, endPoint y: 108, distance: 269.3
click at [875, 267] on link "Lexmark Printer Warranties" at bounding box center [845, 261] width 141 height 15
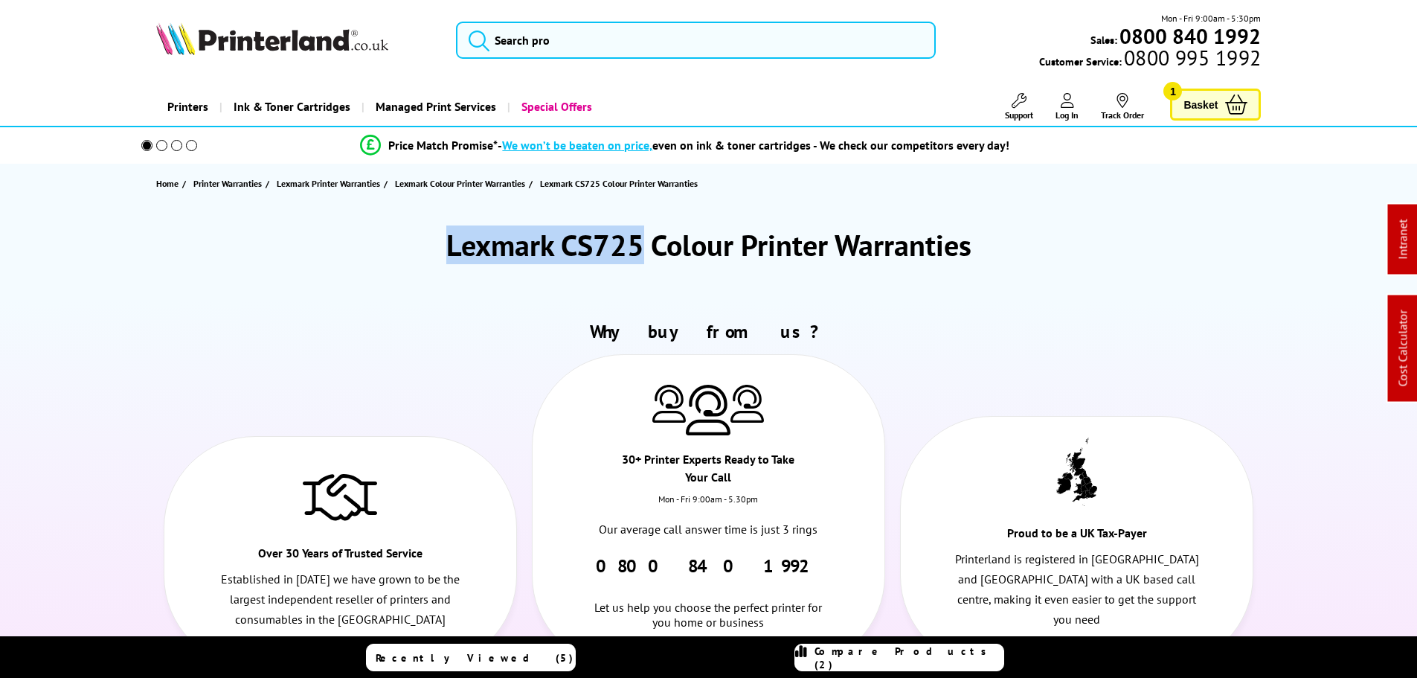
drag, startPoint x: 636, startPoint y: 234, endPoint x: 388, endPoint y: 234, distance: 247.7
click at [388, 234] on div "Lexmark CS725 Colour Printer Warranties" at bounding box center [708, 244] width 1105 height 39
copy h1 "Lexmark CS725"
